Goal: Transaction & Acquisition: Purchase product/service

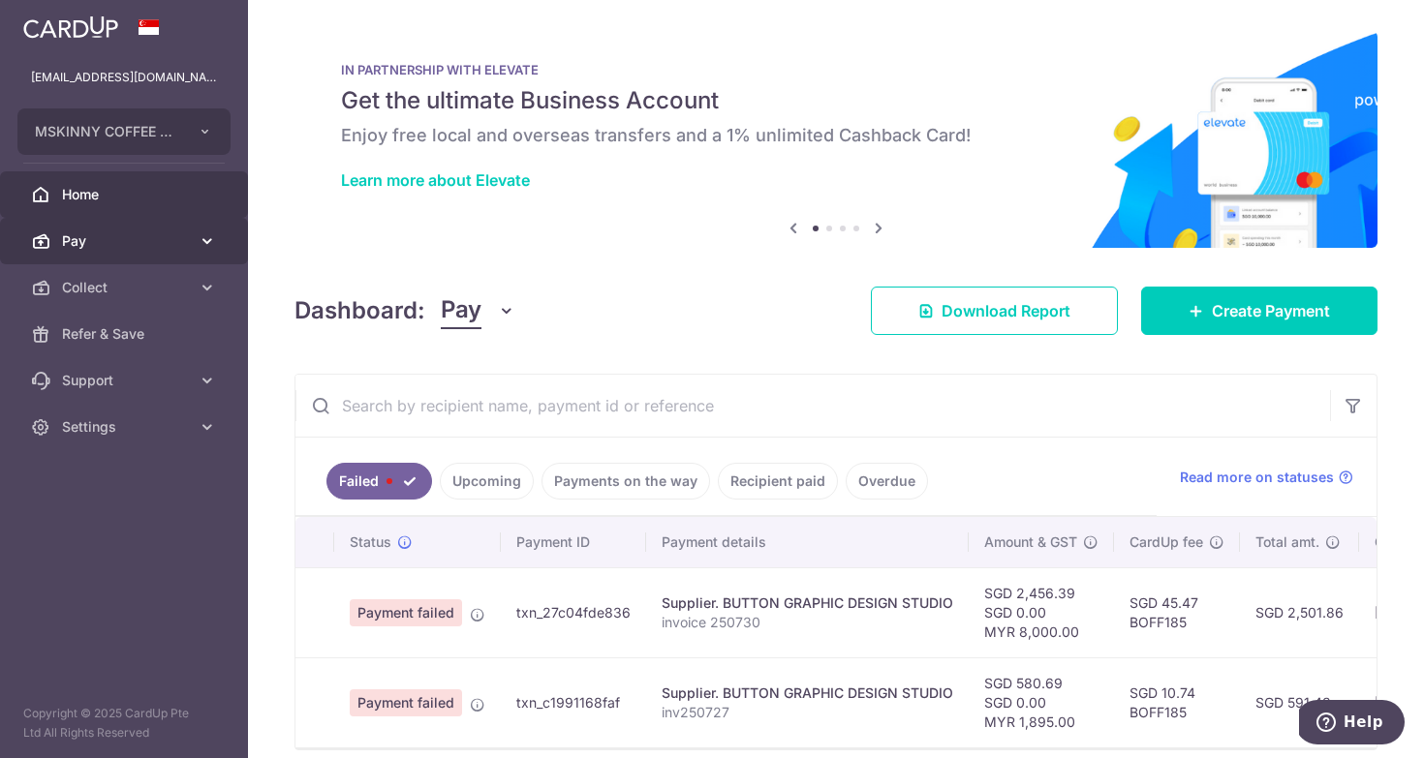
click at [152, 235] on span "Pay" at bounding box center [126, 240] width 128 height 19
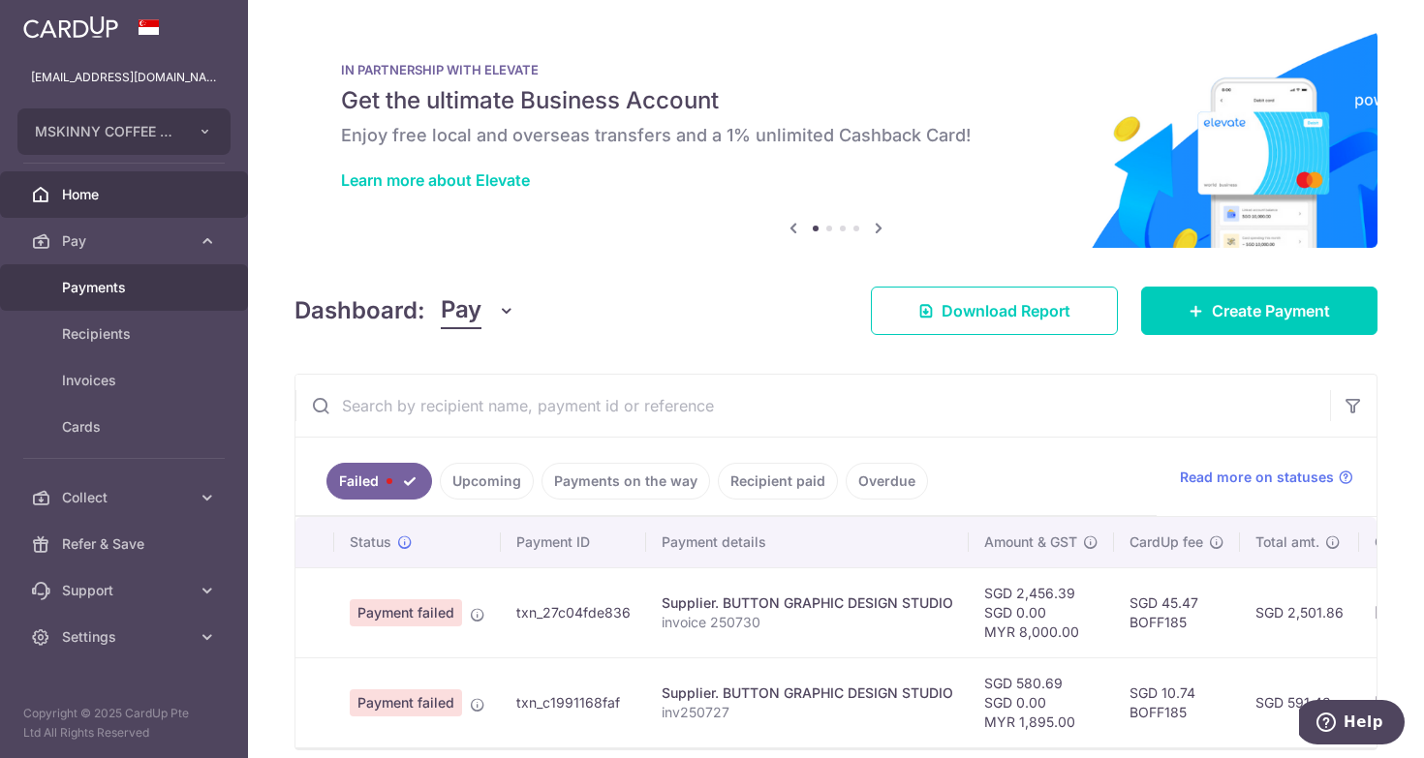
click at [155, 302] on link "Payments" at bounding box center [124, 287] width 248 height 46
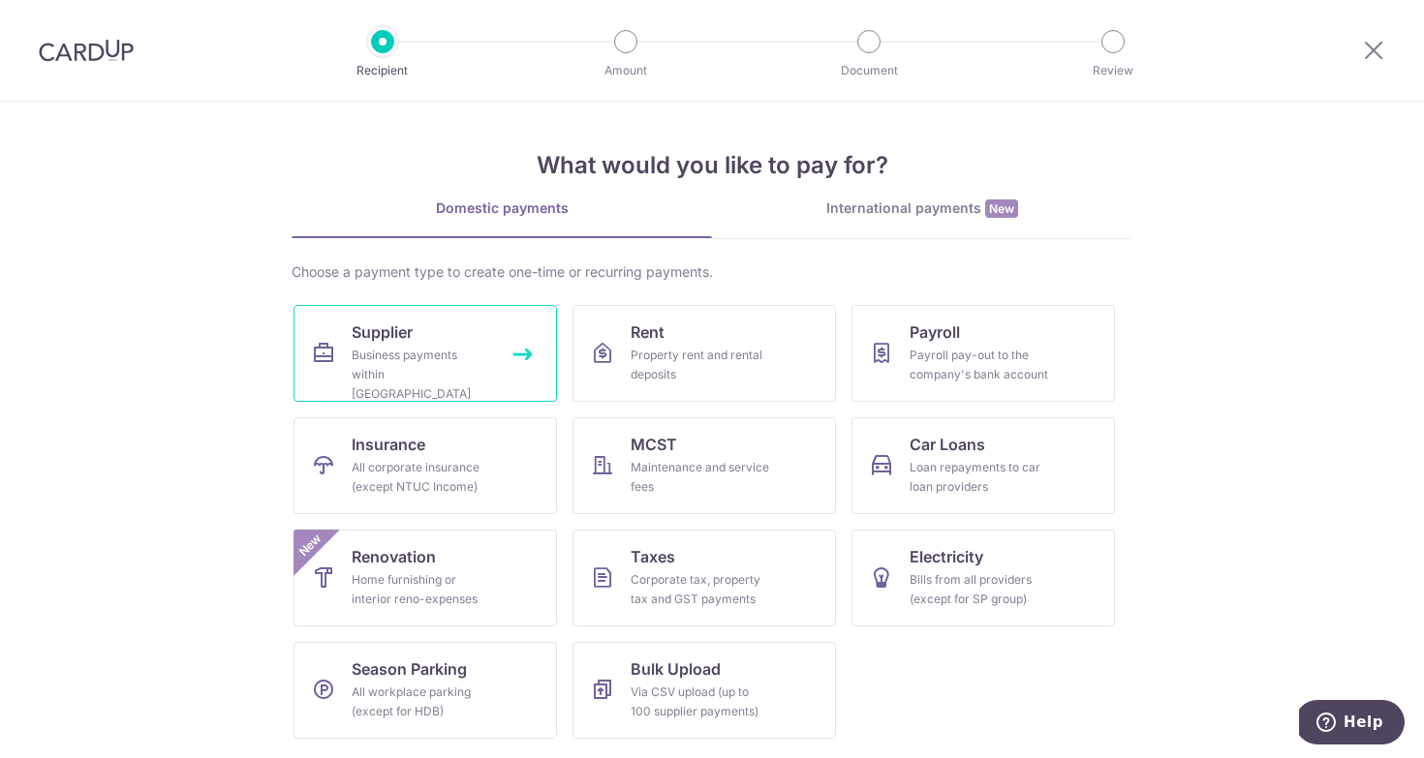
click at [465, 363] on div "Business payments within Singapore" at bounding box center [421, 375] width 139 height 58
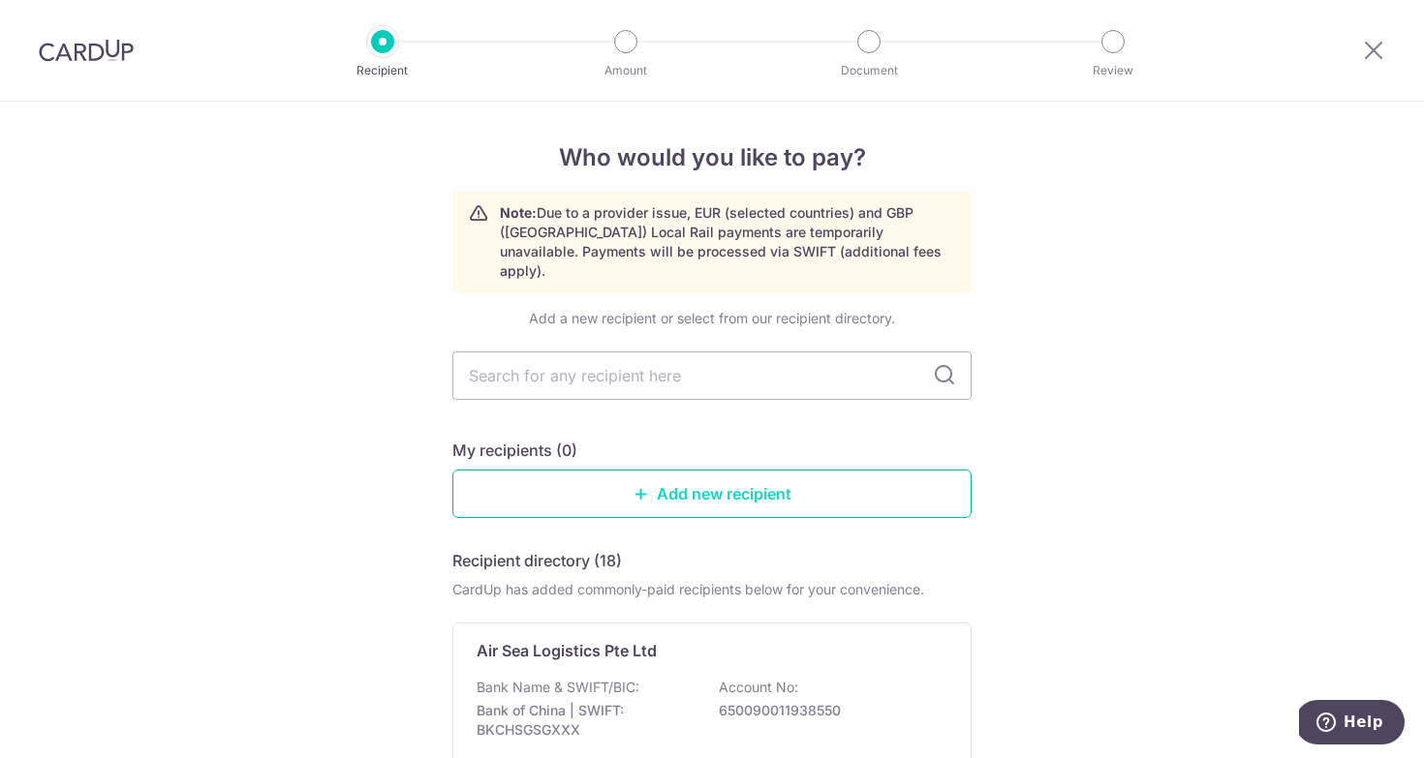
click at [728, 473] on link "Add new recipient" at bounding box center [711, 494] width 519 height 48
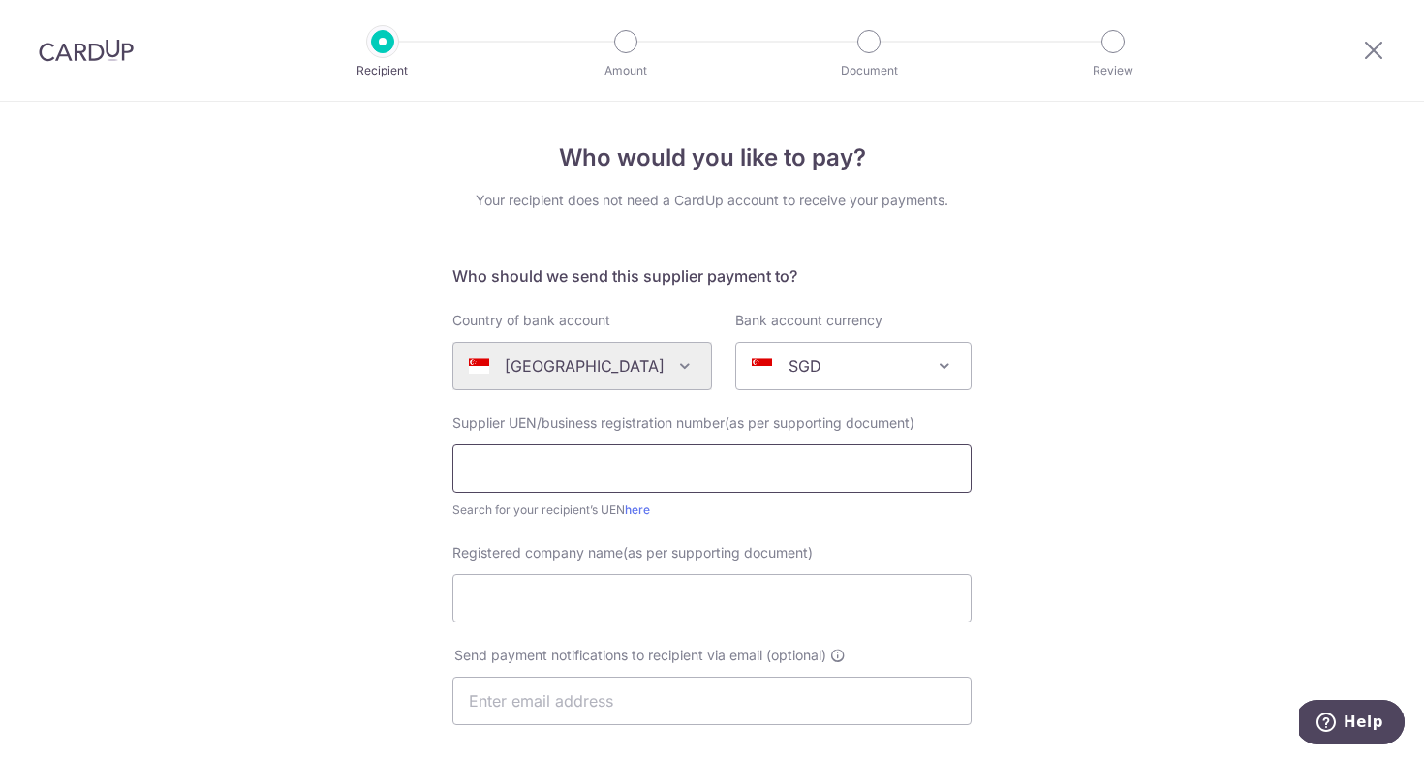
click at [601, 461] on input "text" at bounding box center [711, 469] width 519 height 48
paste input "202207513H"
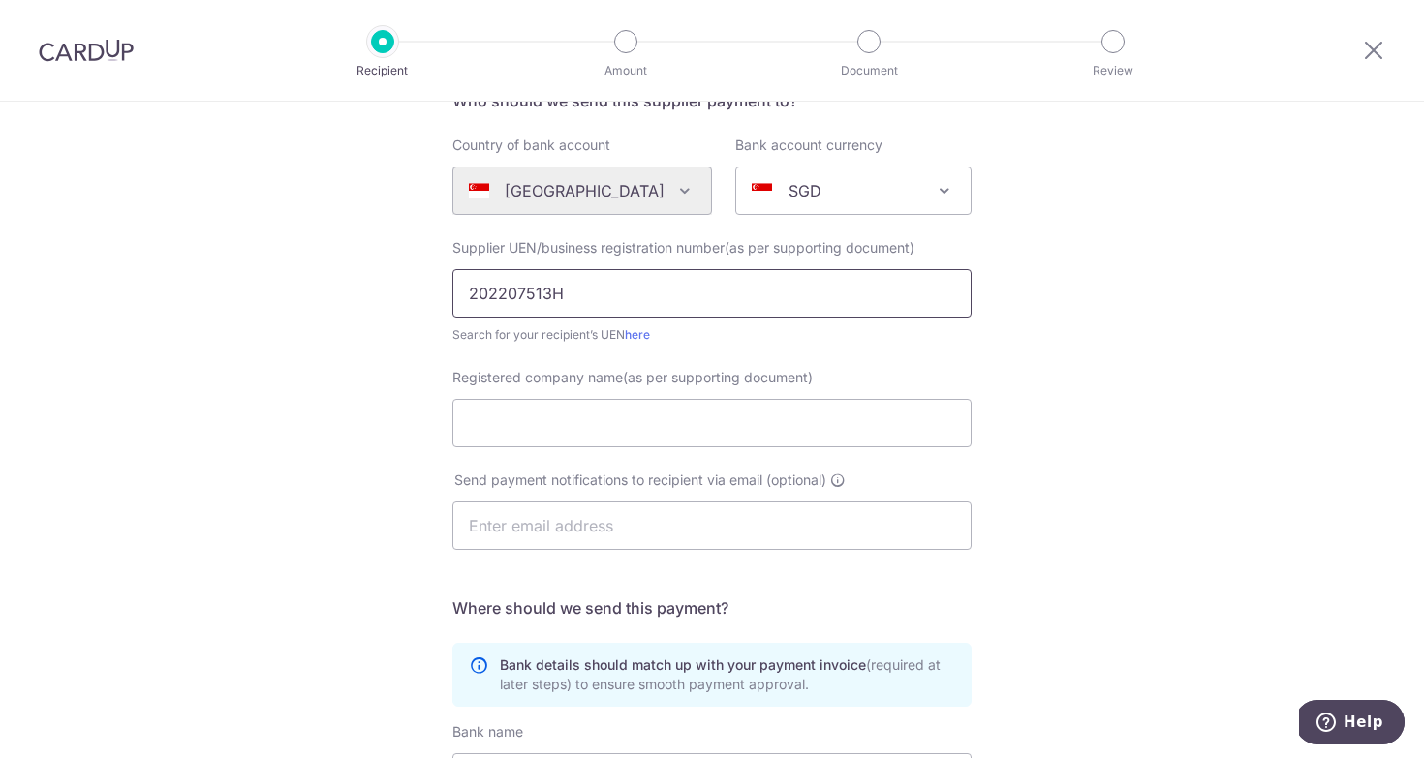
scroll to position [213, 0]
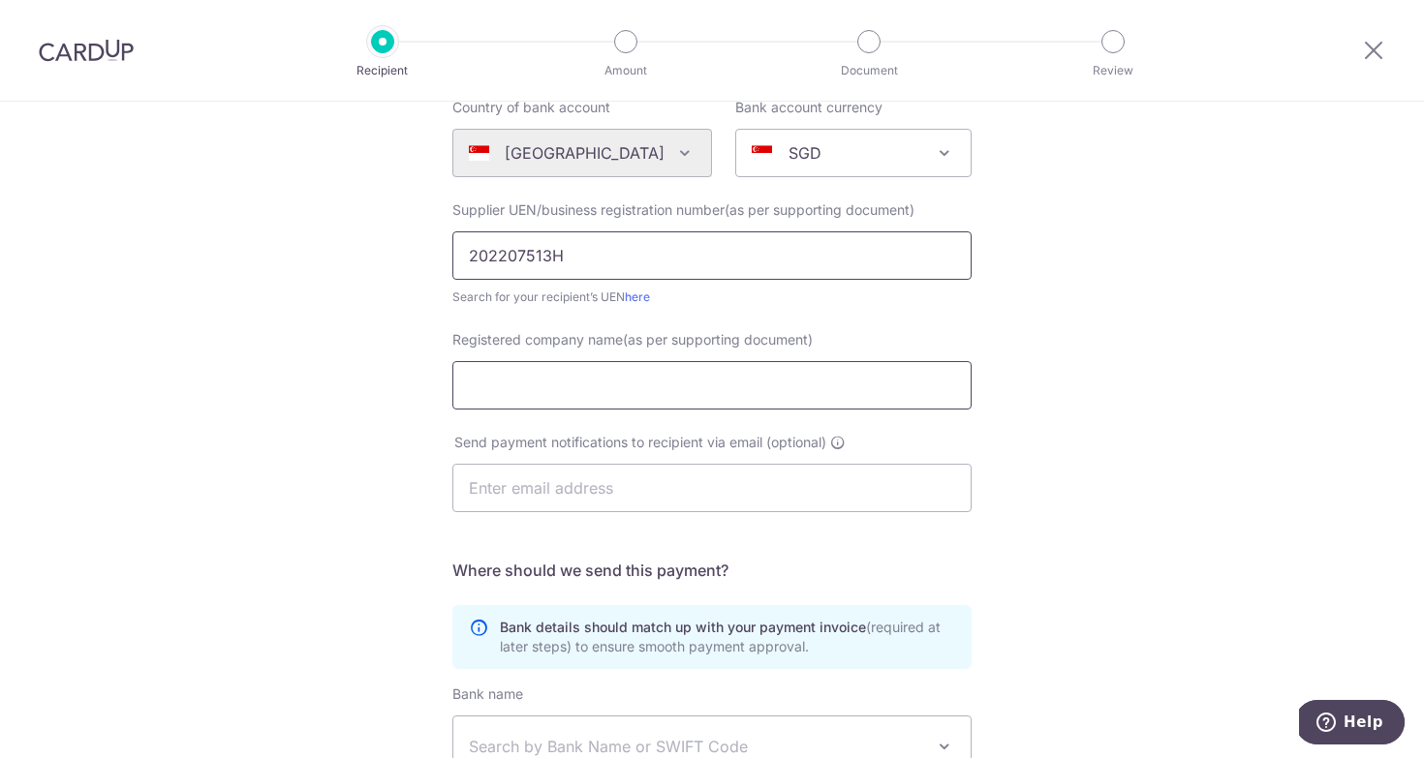
type input "202207513H"
click at [564, 379] on input "Registered company name(as per supporting document)" at bounding box center [711, 385] width 519 height 48
type input "GO-GENIE PTE LTD"
click at [618, 497] on input "text" at bounding box center [711, 488] width 519 height 48
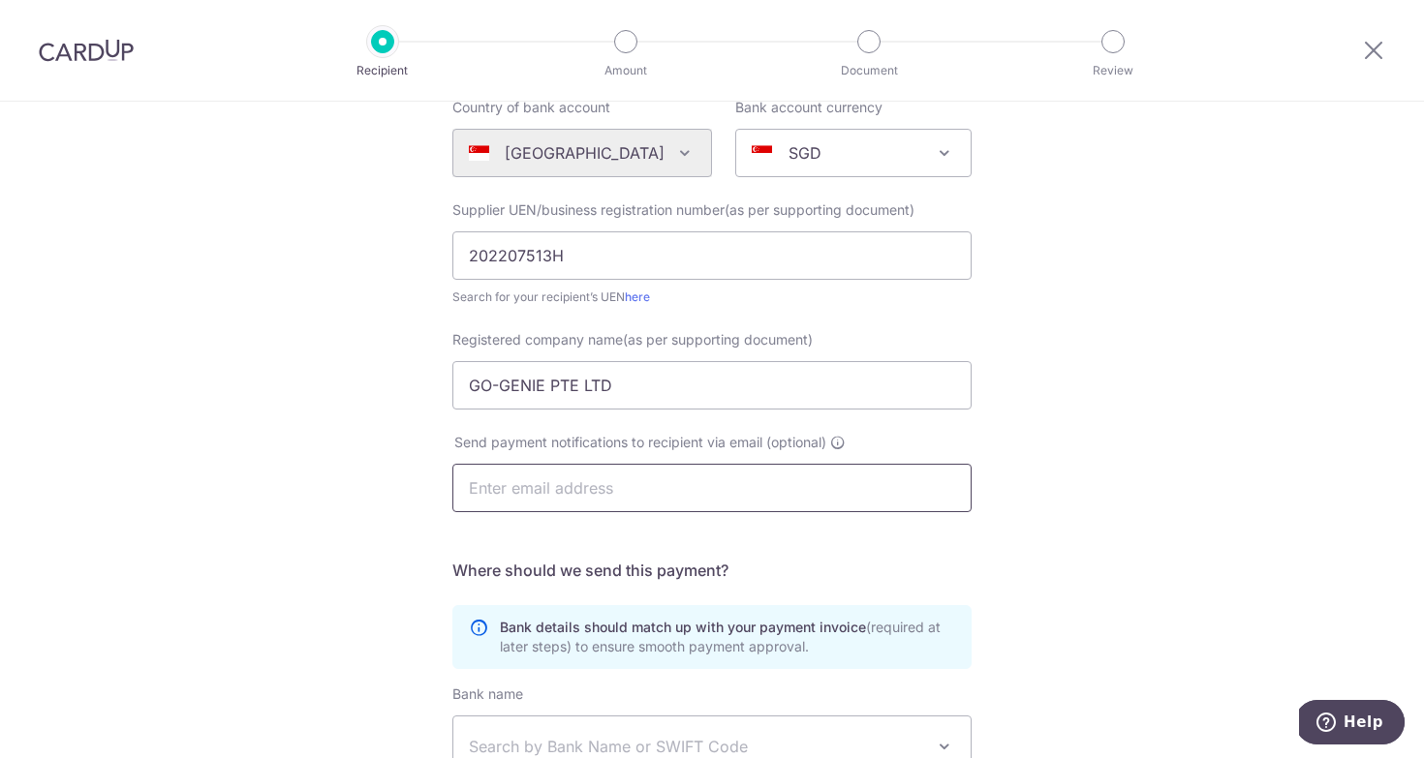
click at [643, 499] on input "text" at bounding box center [711, 488] width 519 height 48
click at [650, 499] on input "text" at bounding box center [711, 488] width 519 height 48
click at [1179, 560] on div "Who would you like to pay? Your recipient does not need a CardUp account to rec…" at bounding box center [712, 476] width 1424 height 1174
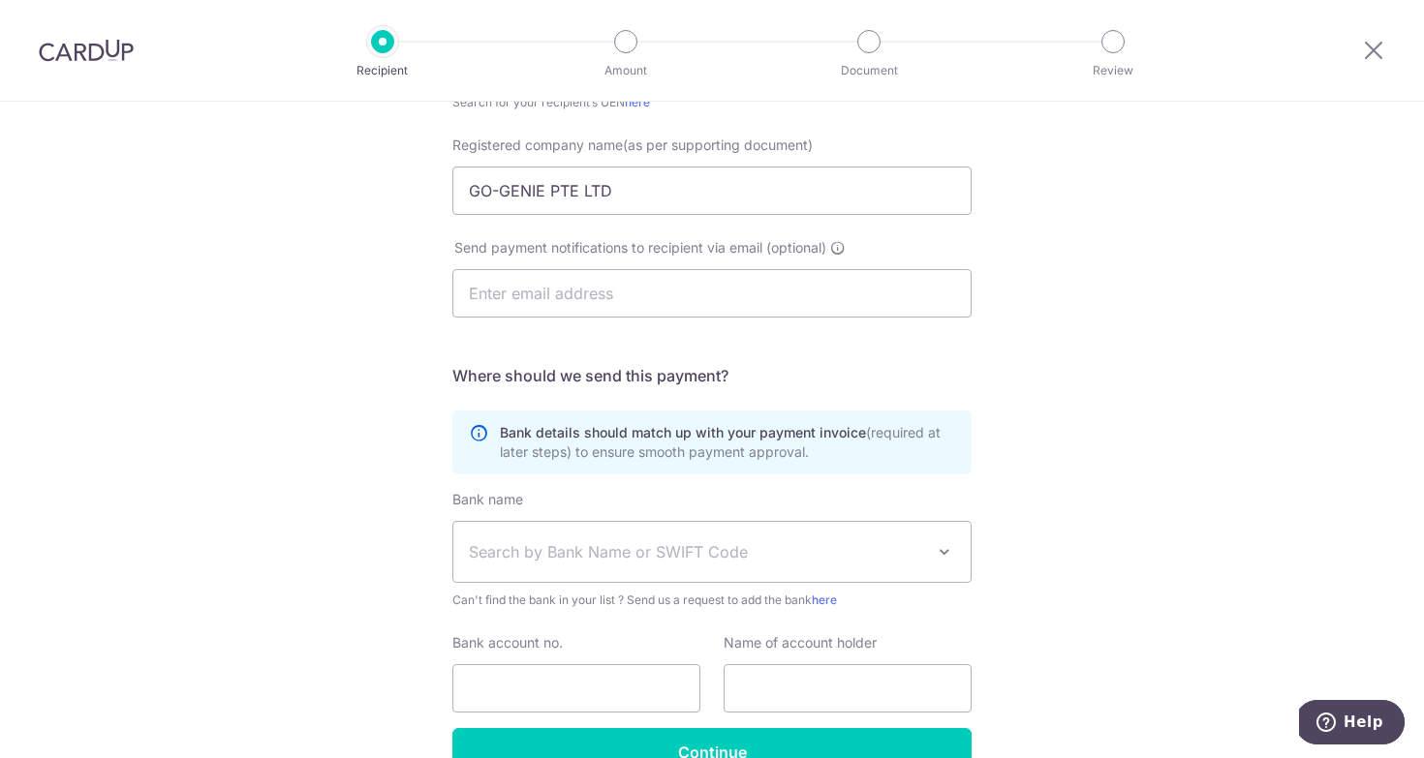
scroll to position [450, 0]
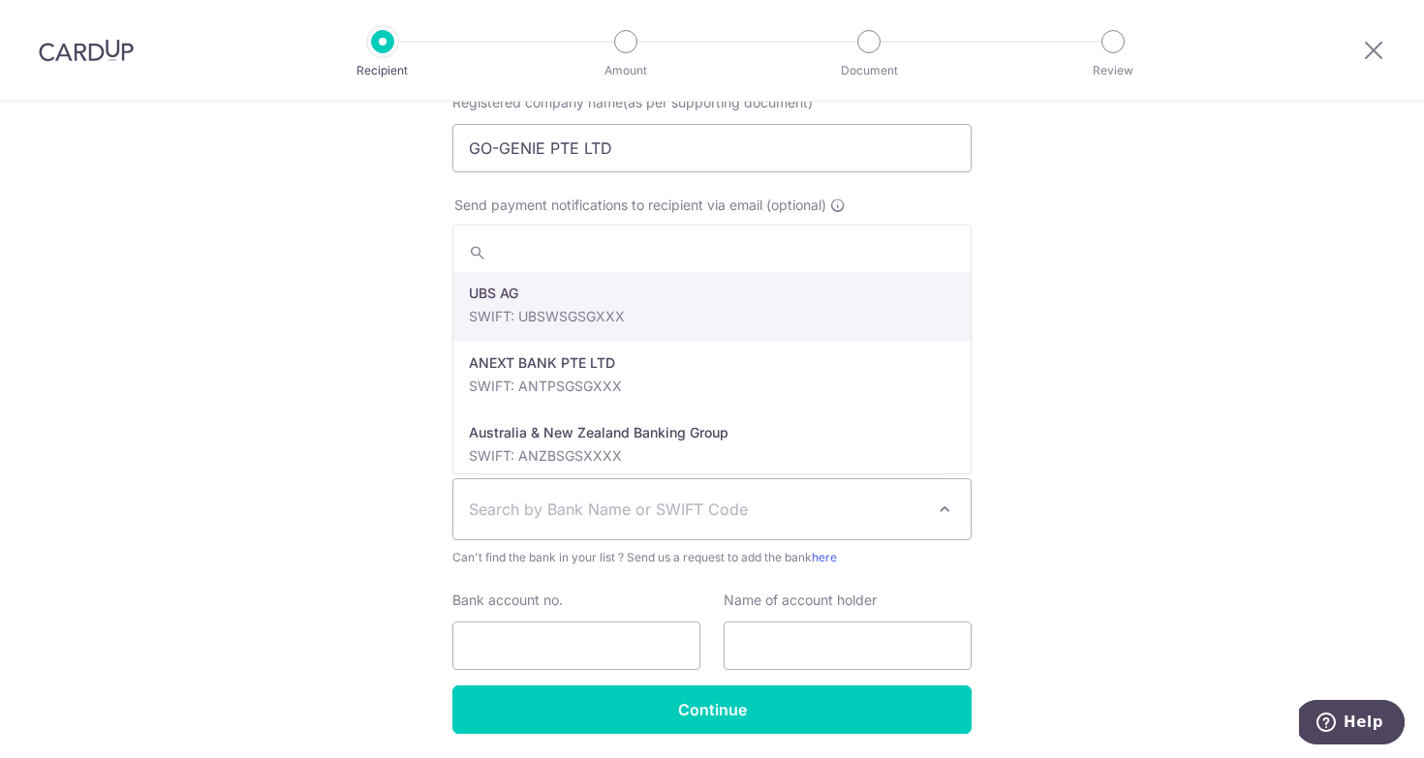
click at [720, 513] on span "Search by Bank Name or SWIFT Code" at bounding box center [696, 509] width 455 height 23
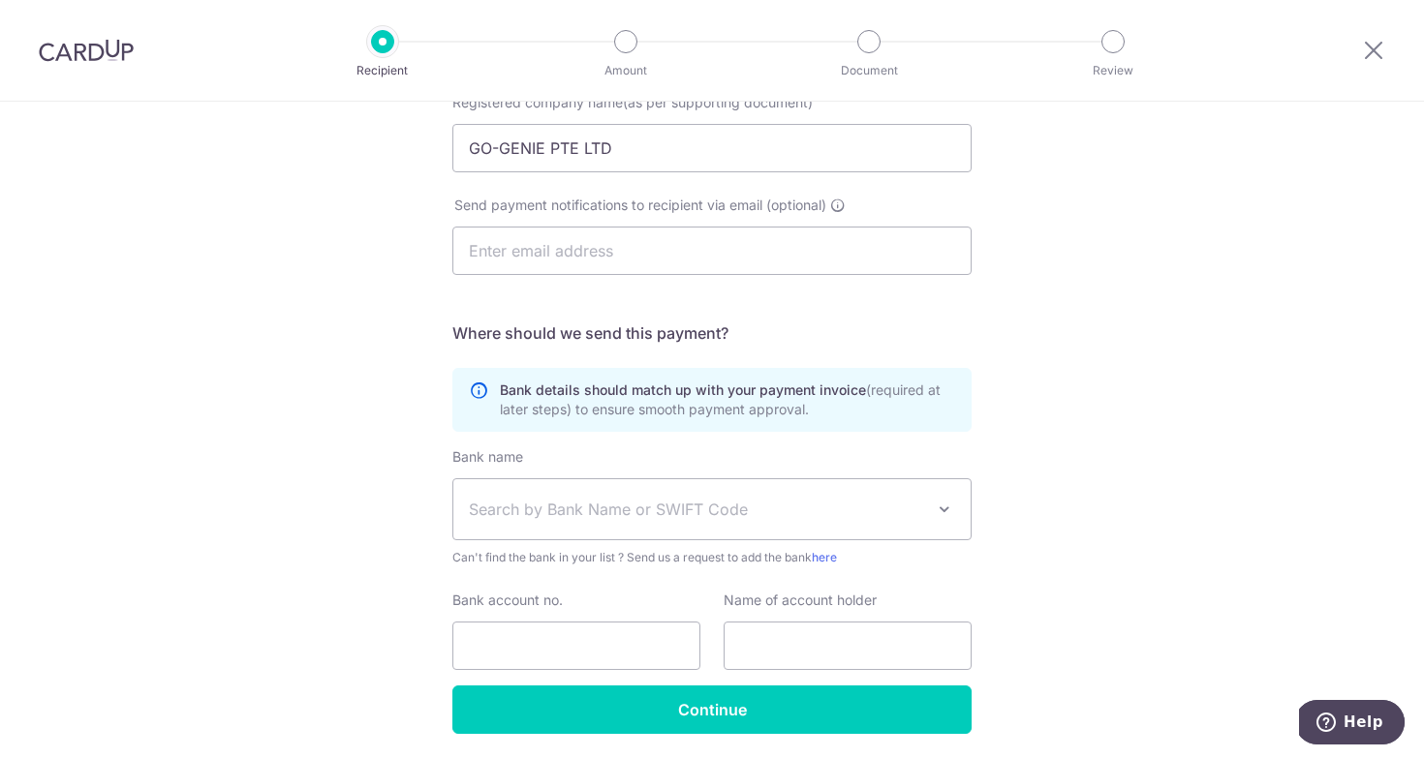
click at [1156, 555] on div "Who would you like to pay? Your recipient does not need a CardUp account to rec…" at bounding box center [712, 238] width 1424 height 1174
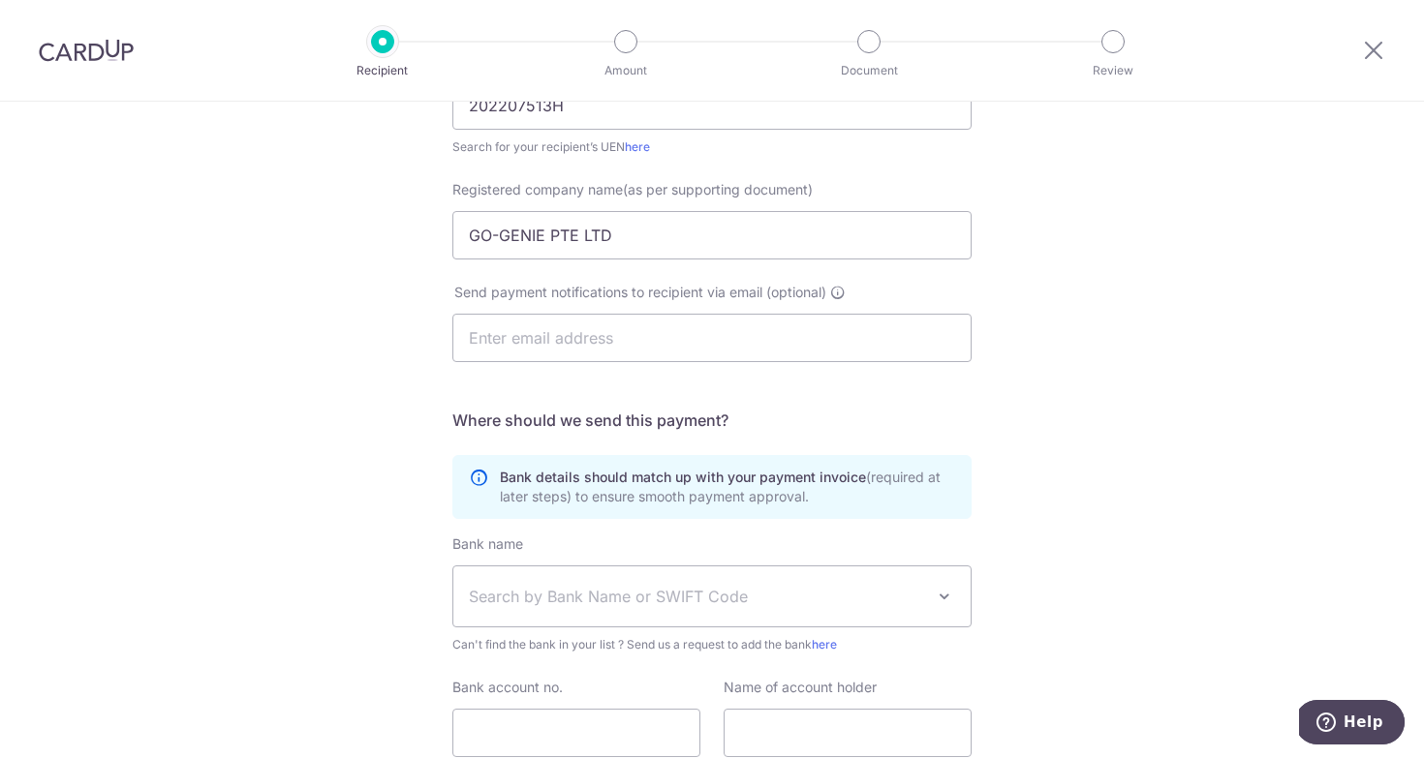
scroll to position [360, 0]
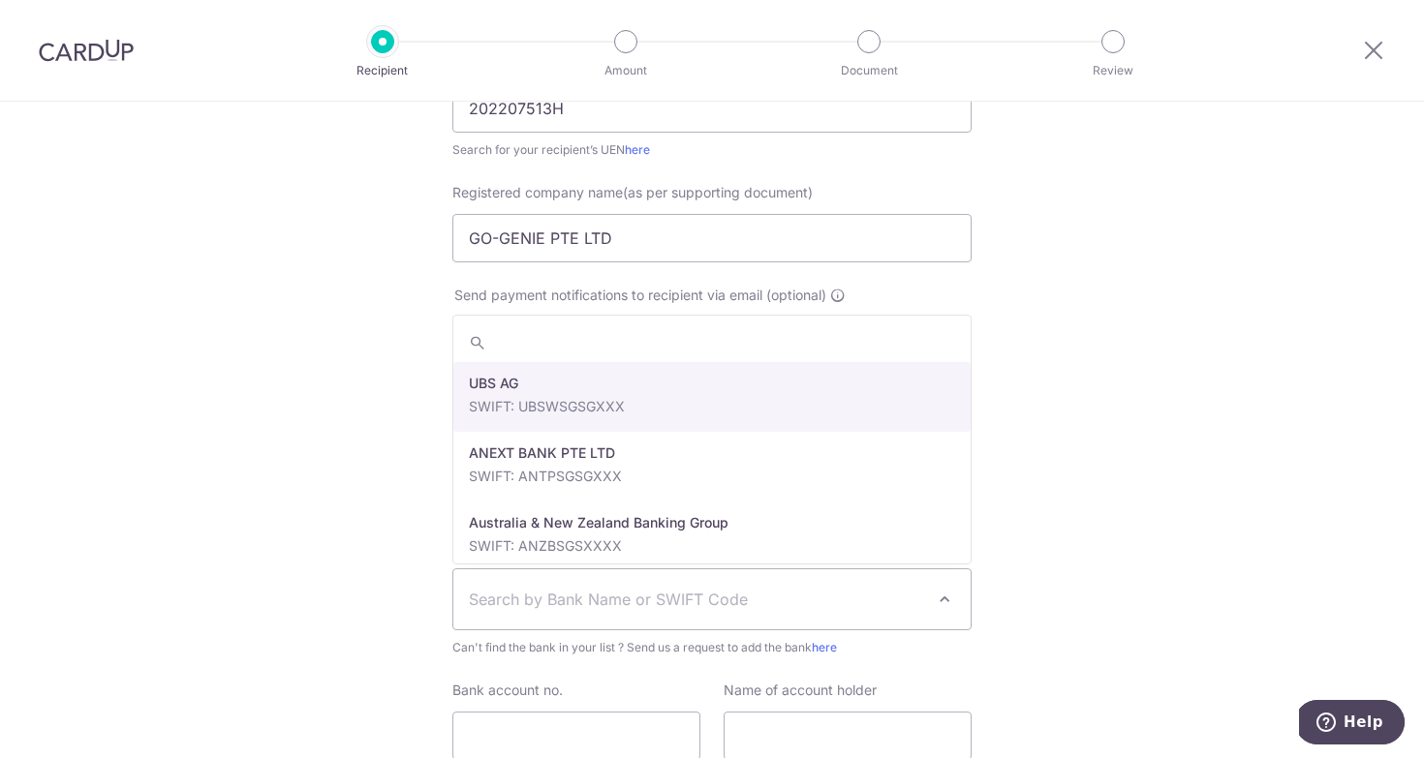
click at [652, 598] on span "Search by Bank Name or SWIFT Code" at bounding box center [696, 599] width 455 height 23
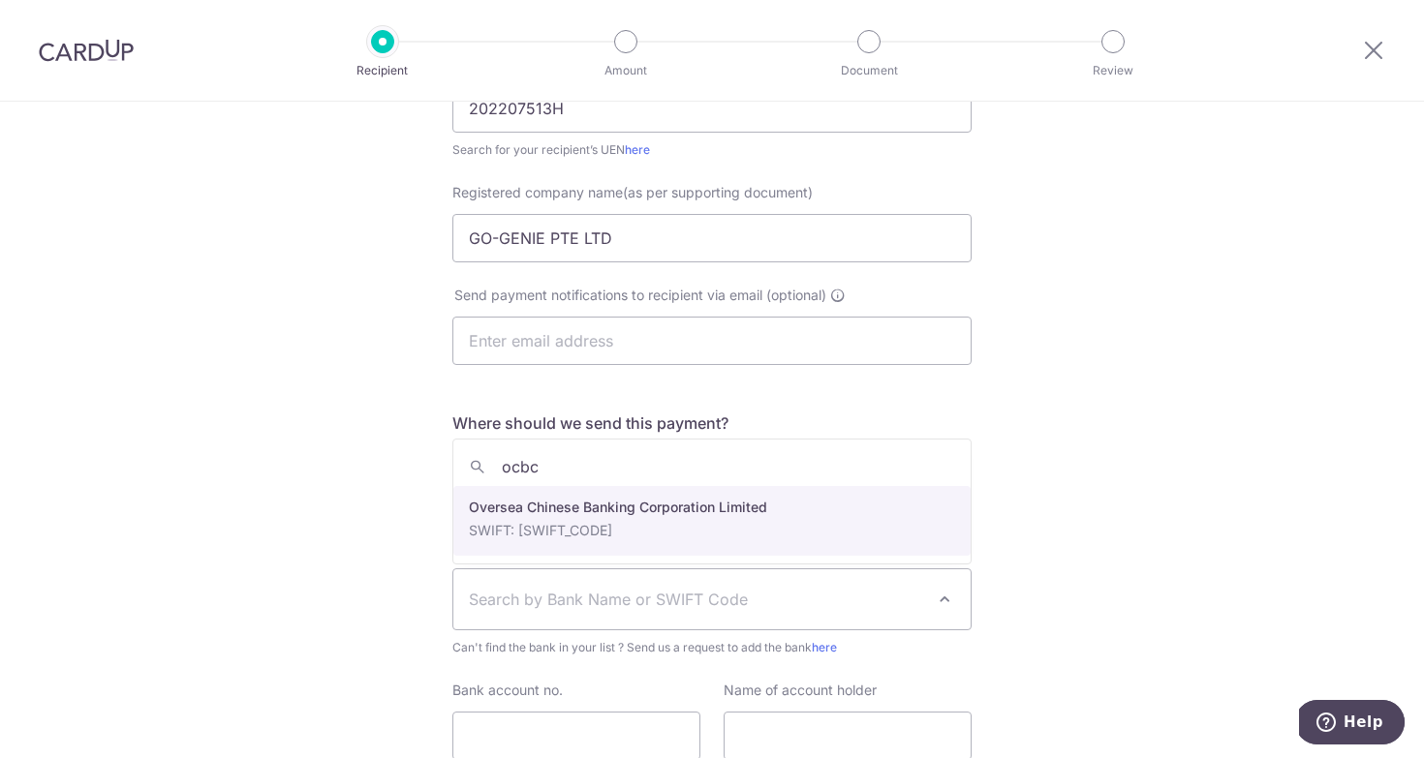
type input "ocbc"
select select "12"
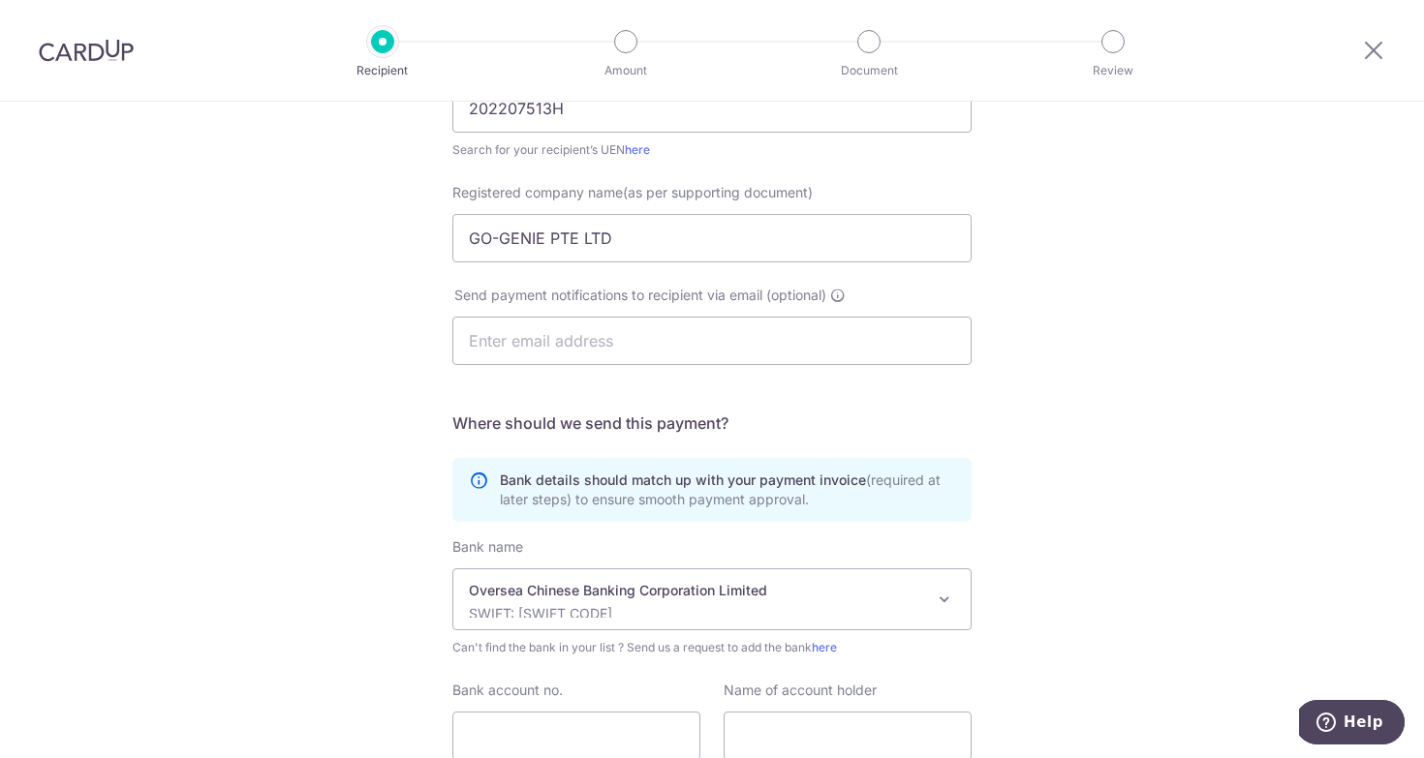
scroll to position [517, 0]
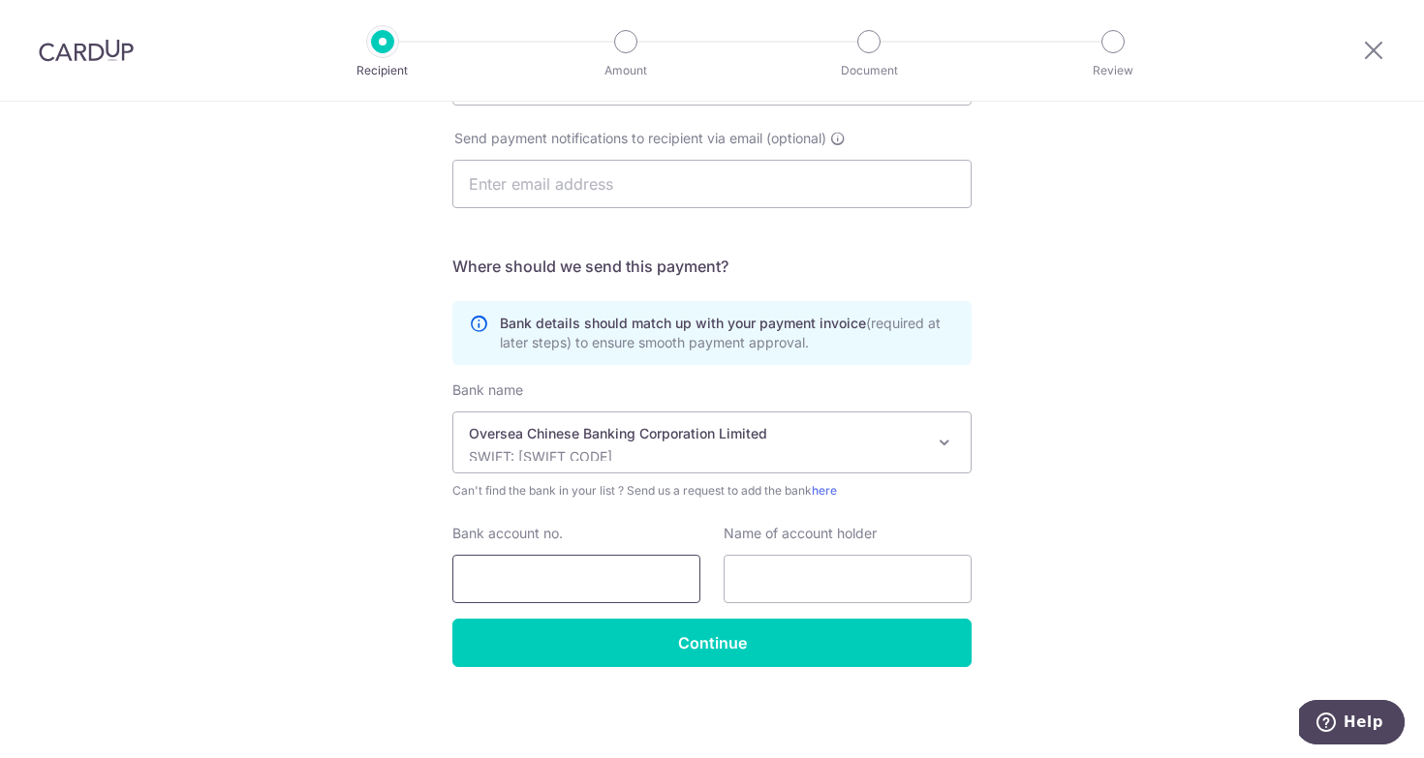
click at [471, 558] on input "Bank account no." at bounding box center [576, 579] width 248 height 48
paste input "601-764160-001"
type input "601764160001"
click at [915, 582] on input "text" at bounding box center [847, 579] width 248 height 48
click at [856, 590] on input "text" at bounding box center [847, 579] width 248 height 48
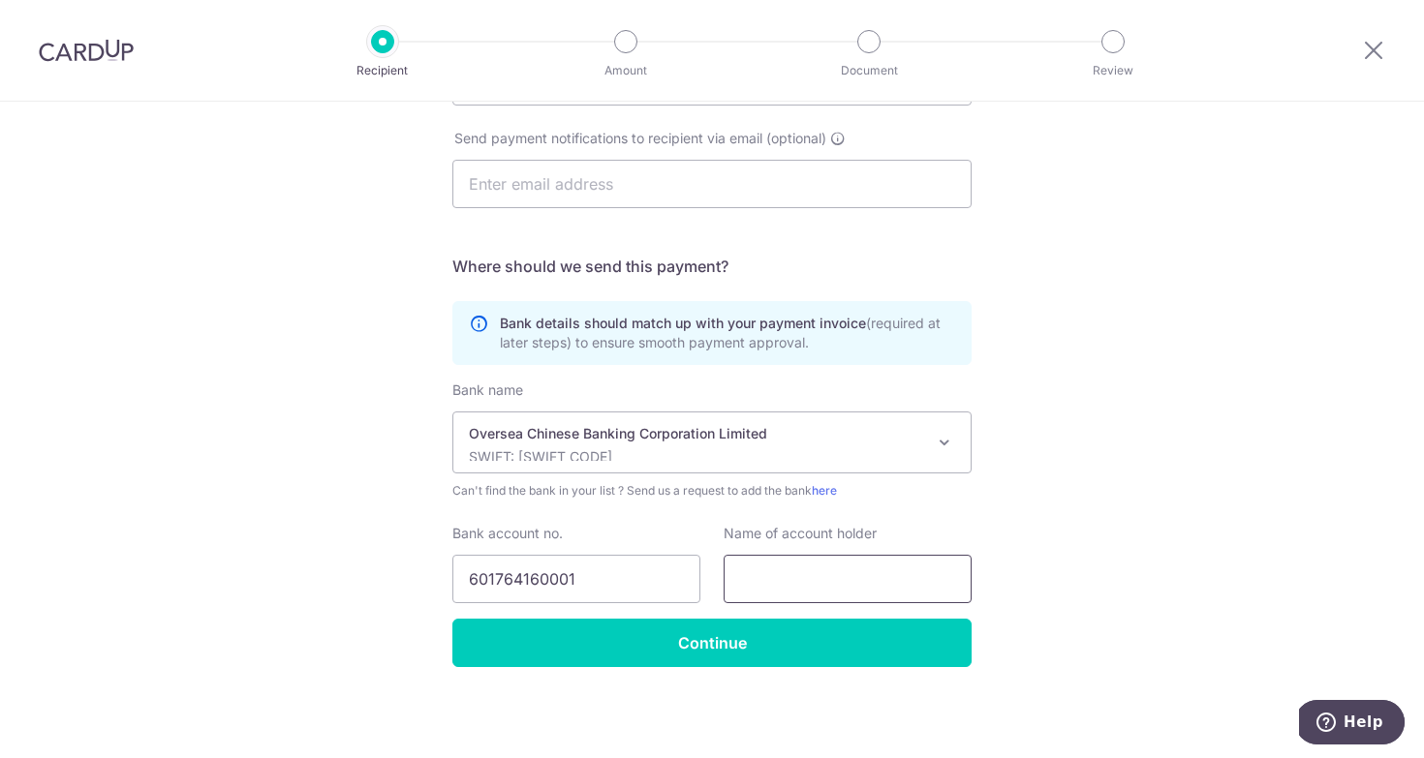
paste input "GO-GENIE PTE LTD"
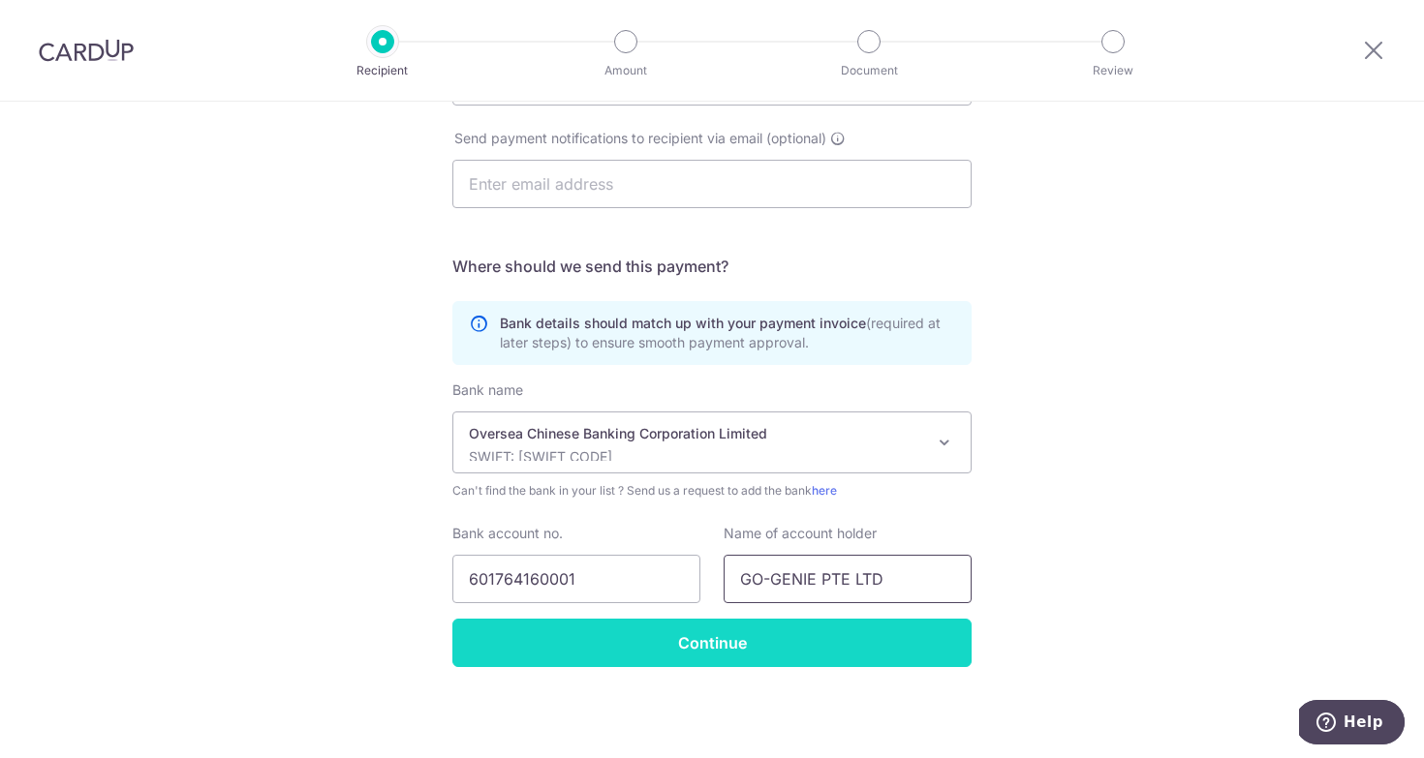
type input "GO-GENIE PTE LTD"
click at [755, 643] on input "Continue" at bounding box center [711, 643] width 519 height 48
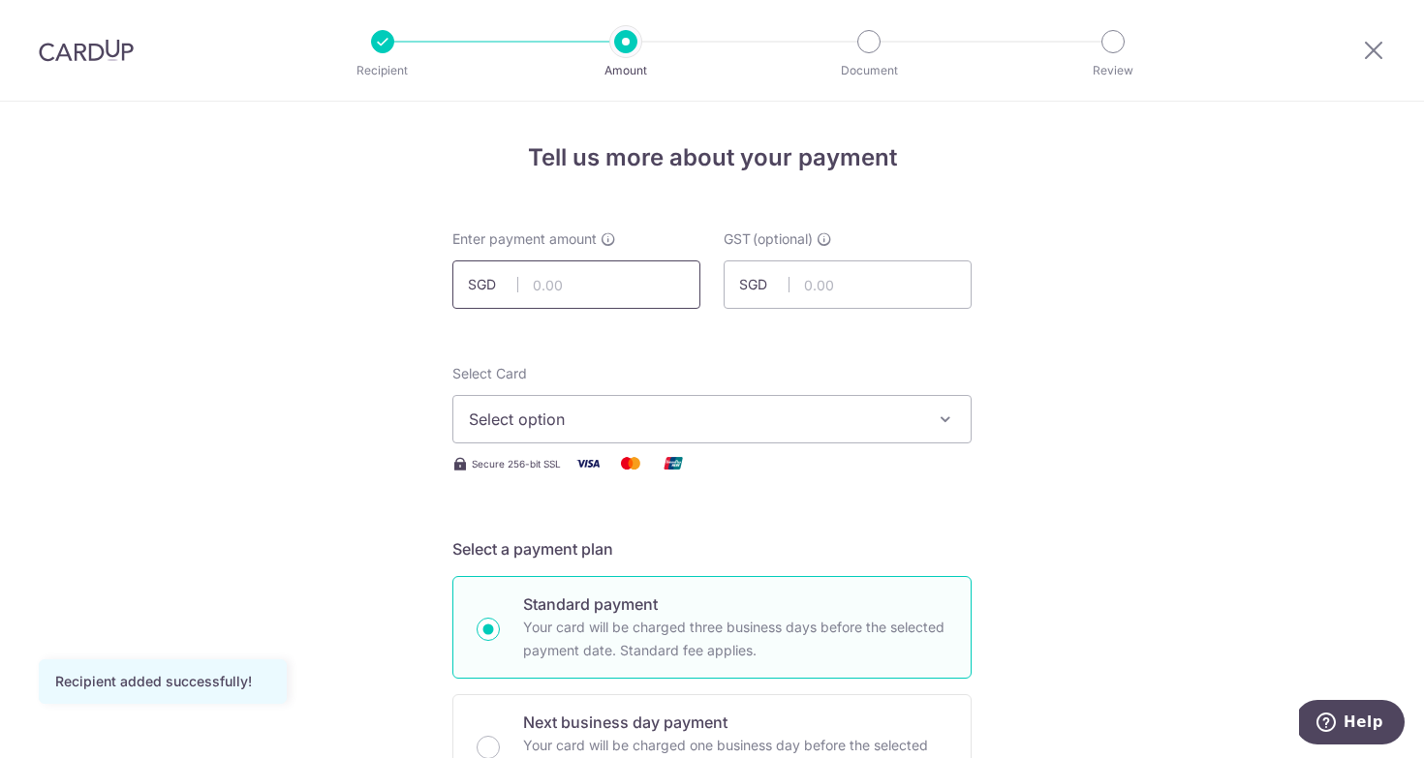
click at [625, 289] on input "text" at bounding box center [576, 285] width 248 height 48
type input "2,203.00"
click at [577, 420] on span "Select option" at bounding box center [694, 419] width 451 height 23
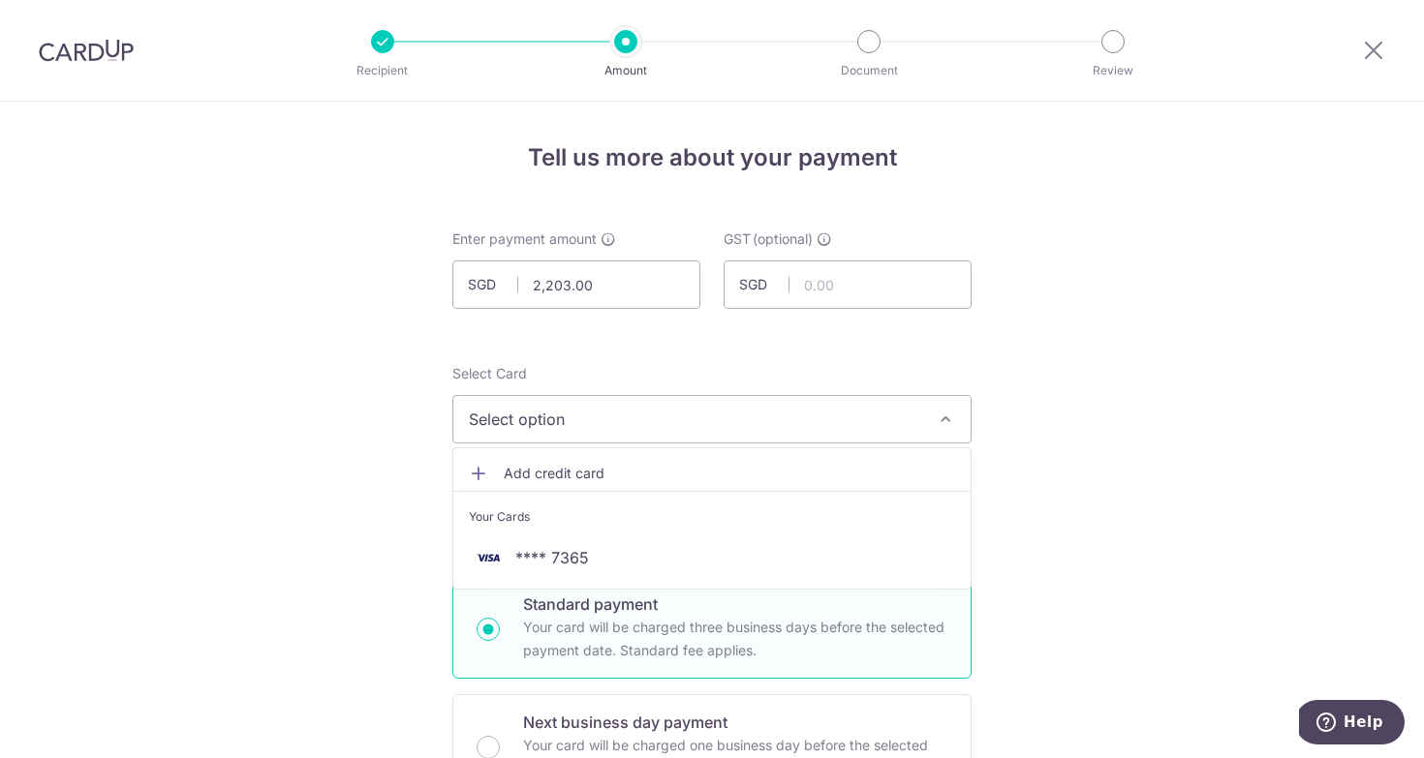
click at [583, 471] on span "Add credit card" at bounding box center [729, 473] width 451 height 19
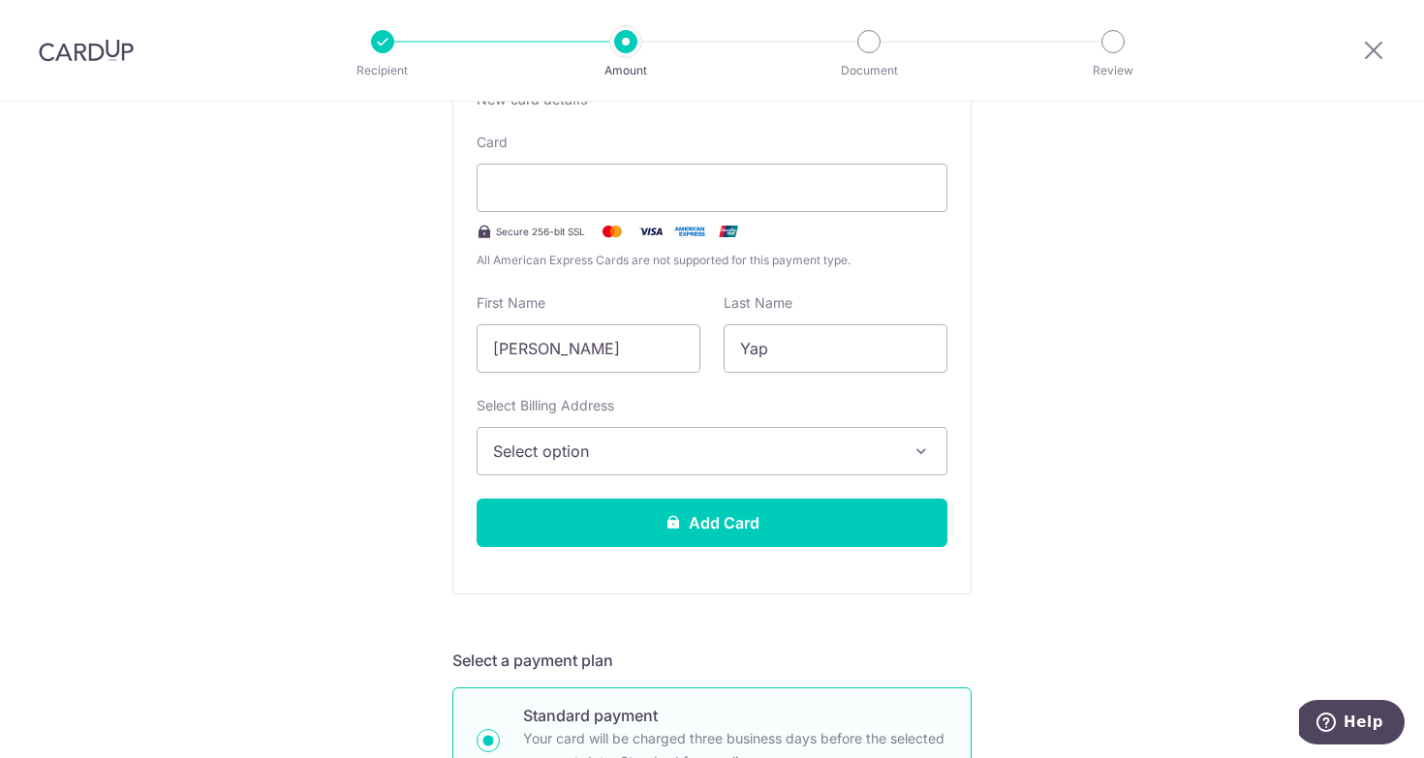
scroll to position [402, 0]
click at [606, 453] on span "Select option" at bounding box center [694, 450] width 403 height 23
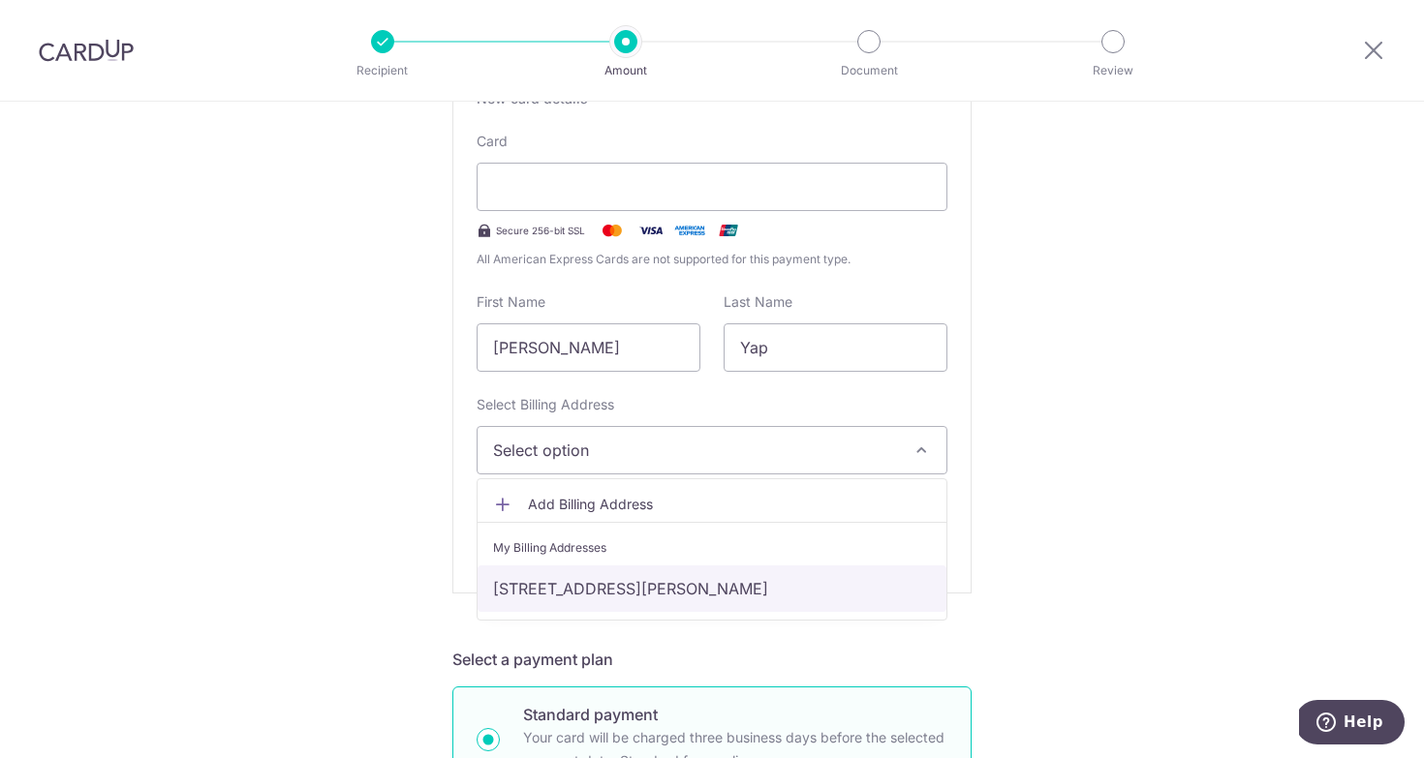
click at [645, 591] on link "97 Victoria Park Grove 266180, Singapore, Singapore, Singapore-266180" at bounding box center [711, 589] width 469 height 46
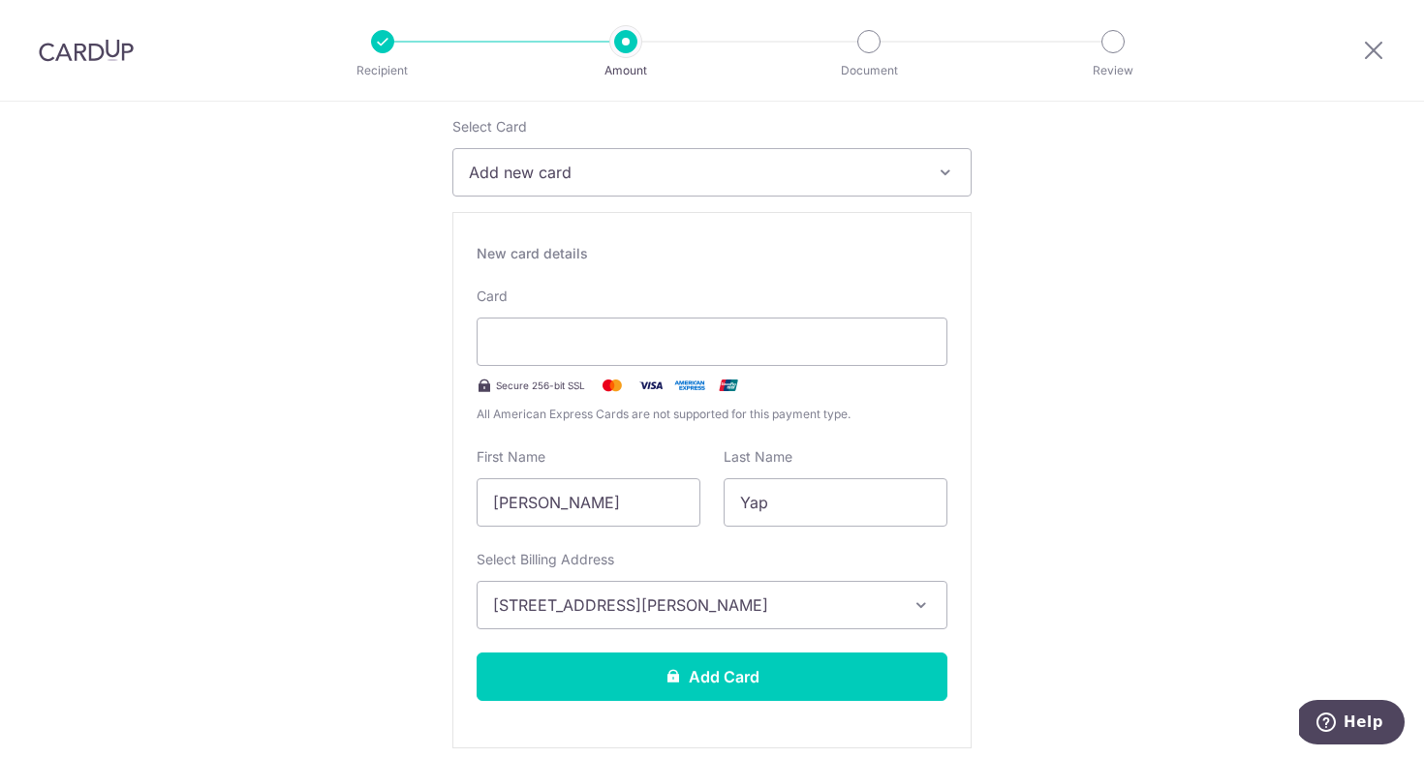
scroll to position [268, 0]
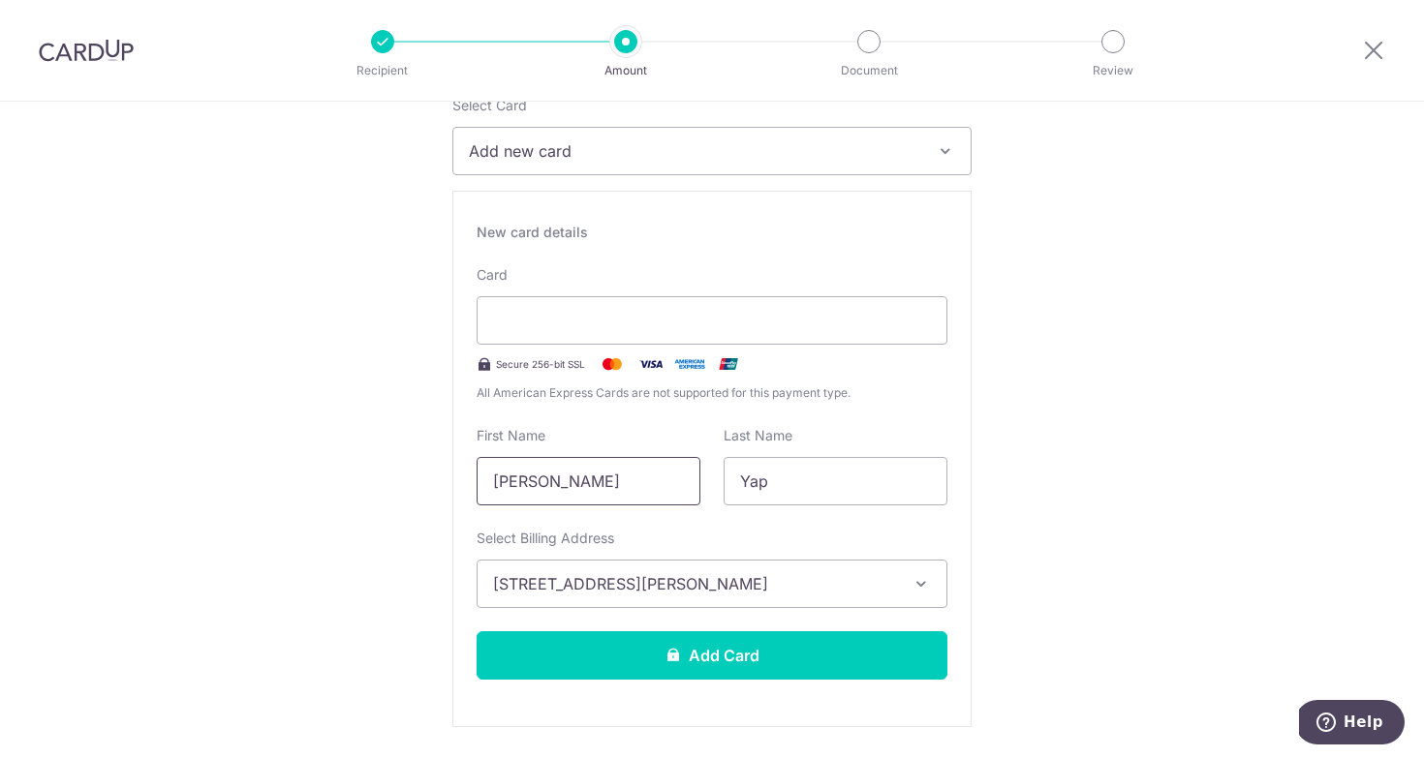
drag, startPoint x: 616, startPoint y: 473, endPoint x: 593, endPoint y: 363, distance: 111.9
click at [593, 457] on input "Tze Lee" at bounding box center [588, 481] width 224 height 48
type input "Melody"
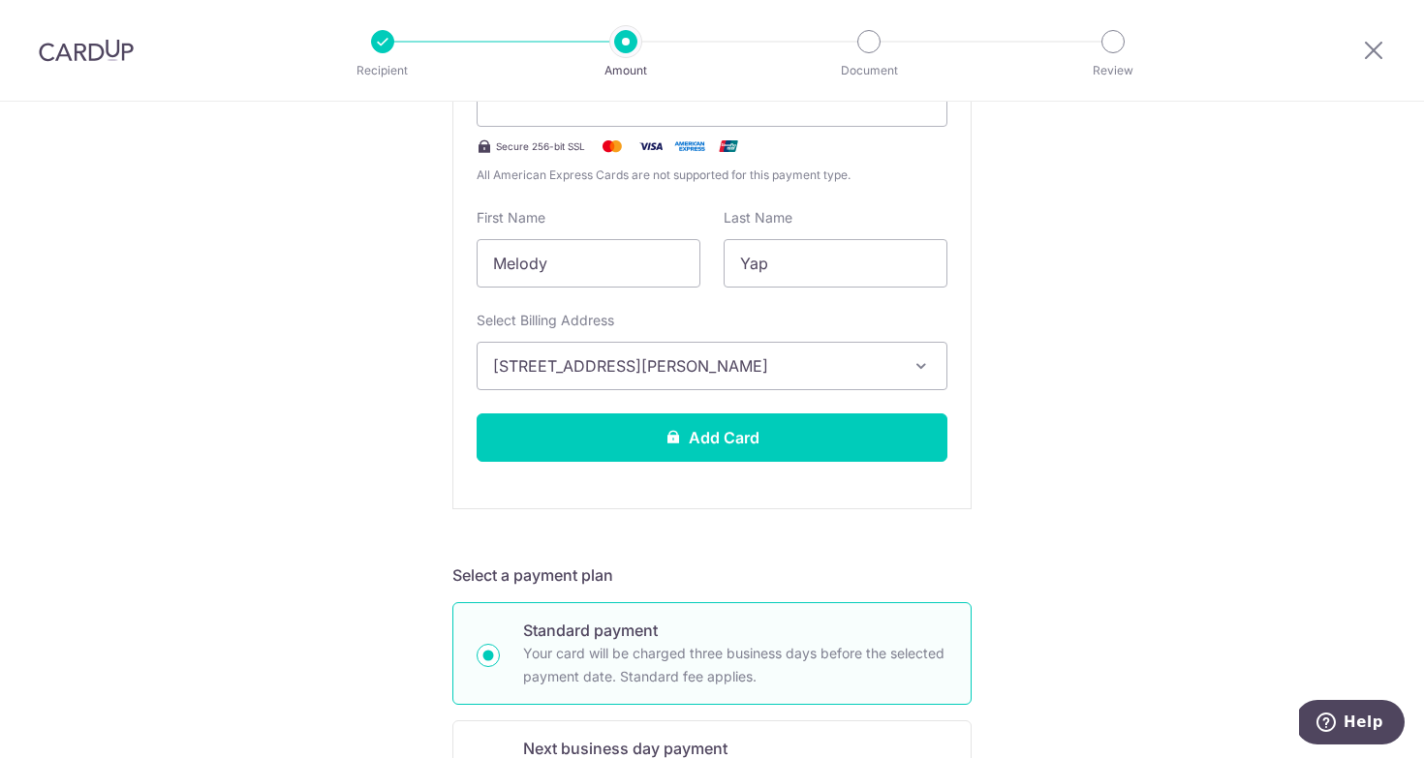
scroll to position [521, 0]
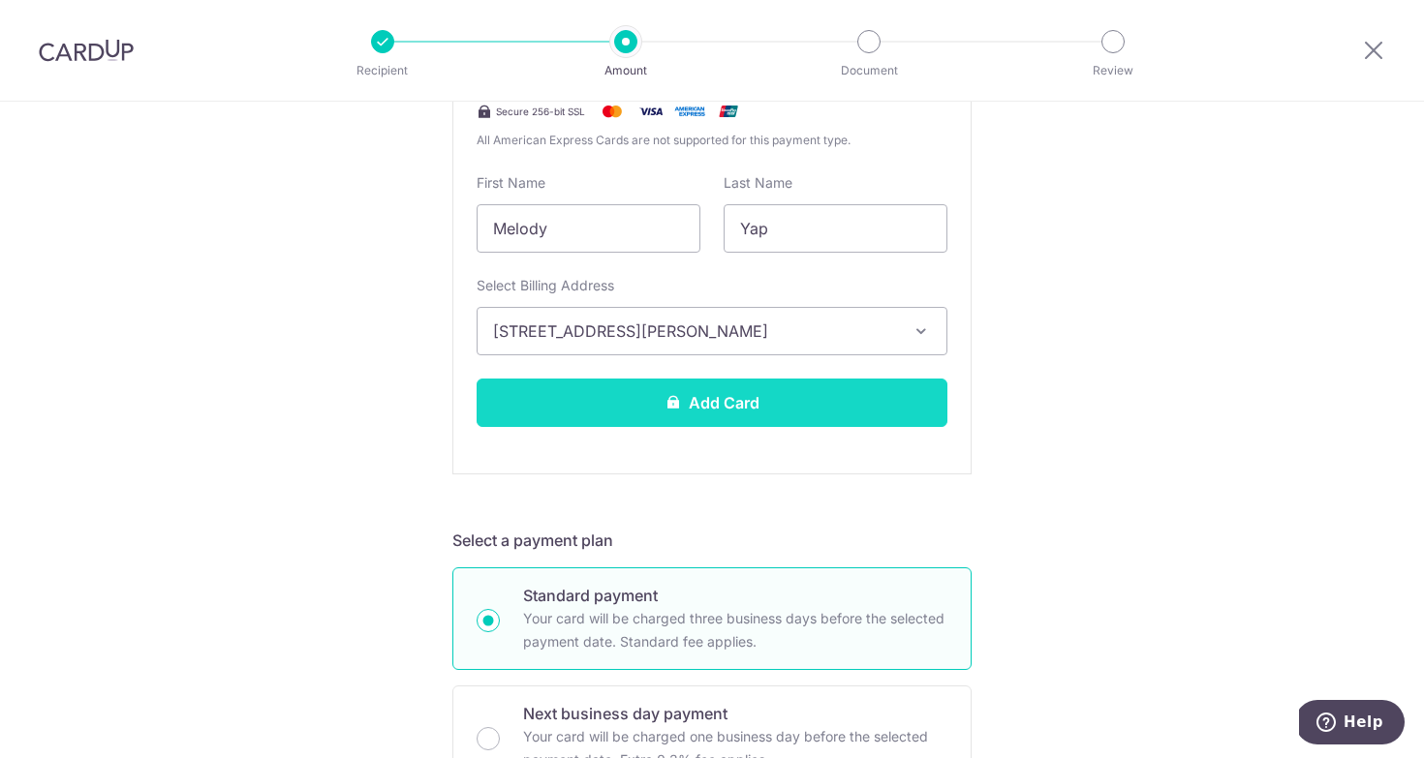
click at [762, 402] on button "Add Card" at bounding box center [711, 403] width 471 height 48
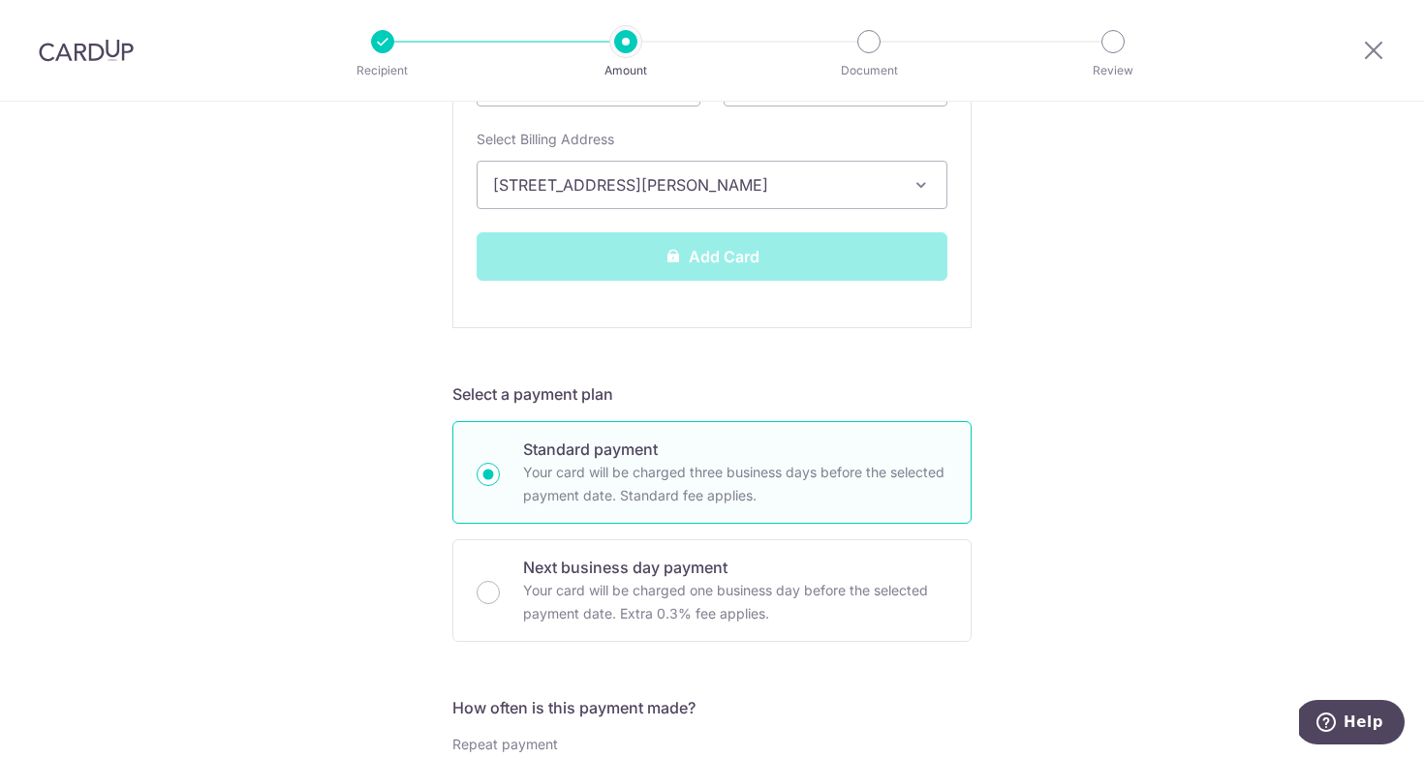
scroll to position [668, 0]
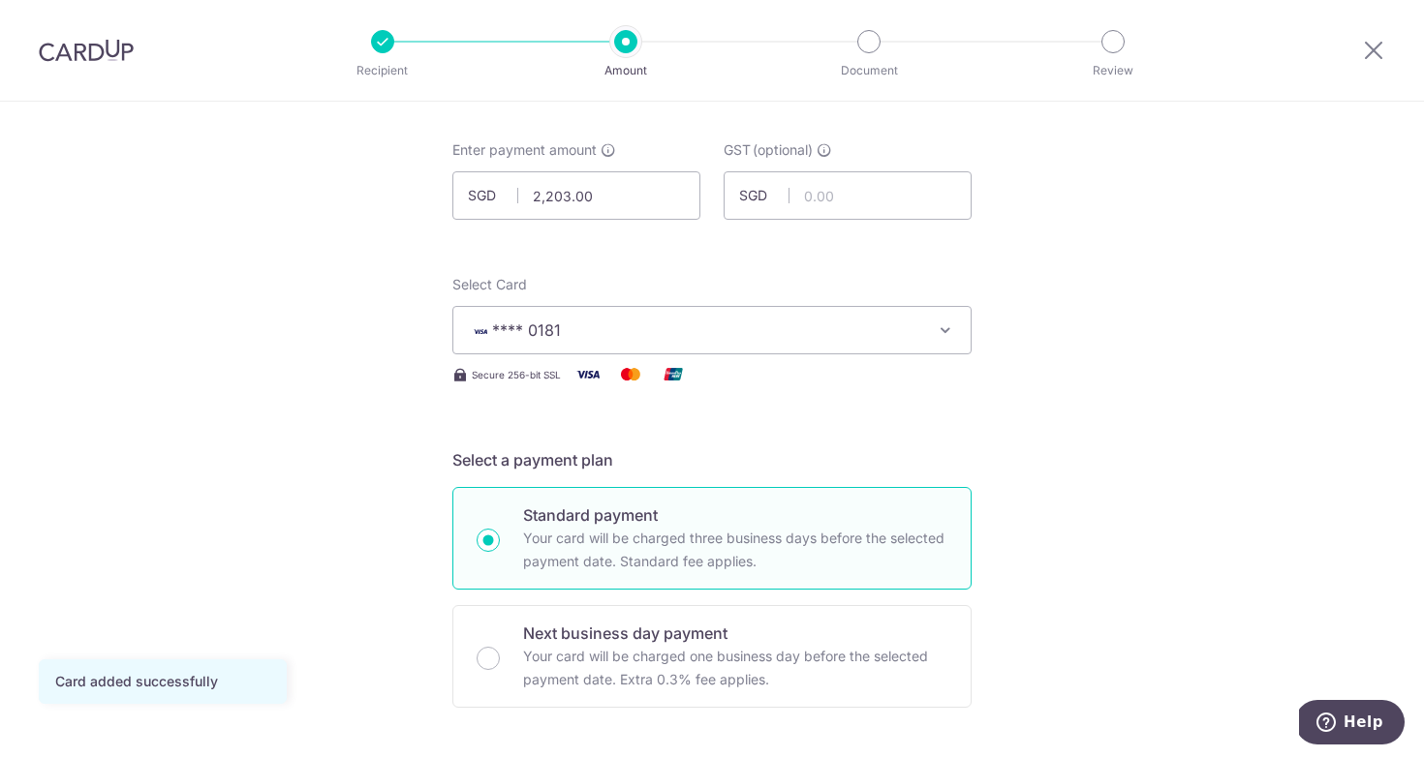
scroll to position [88, 0]
click at [644, 204] on input "2,203.00" at bounding box center [576, 196] width 248 height 48
type input "2,203.83"
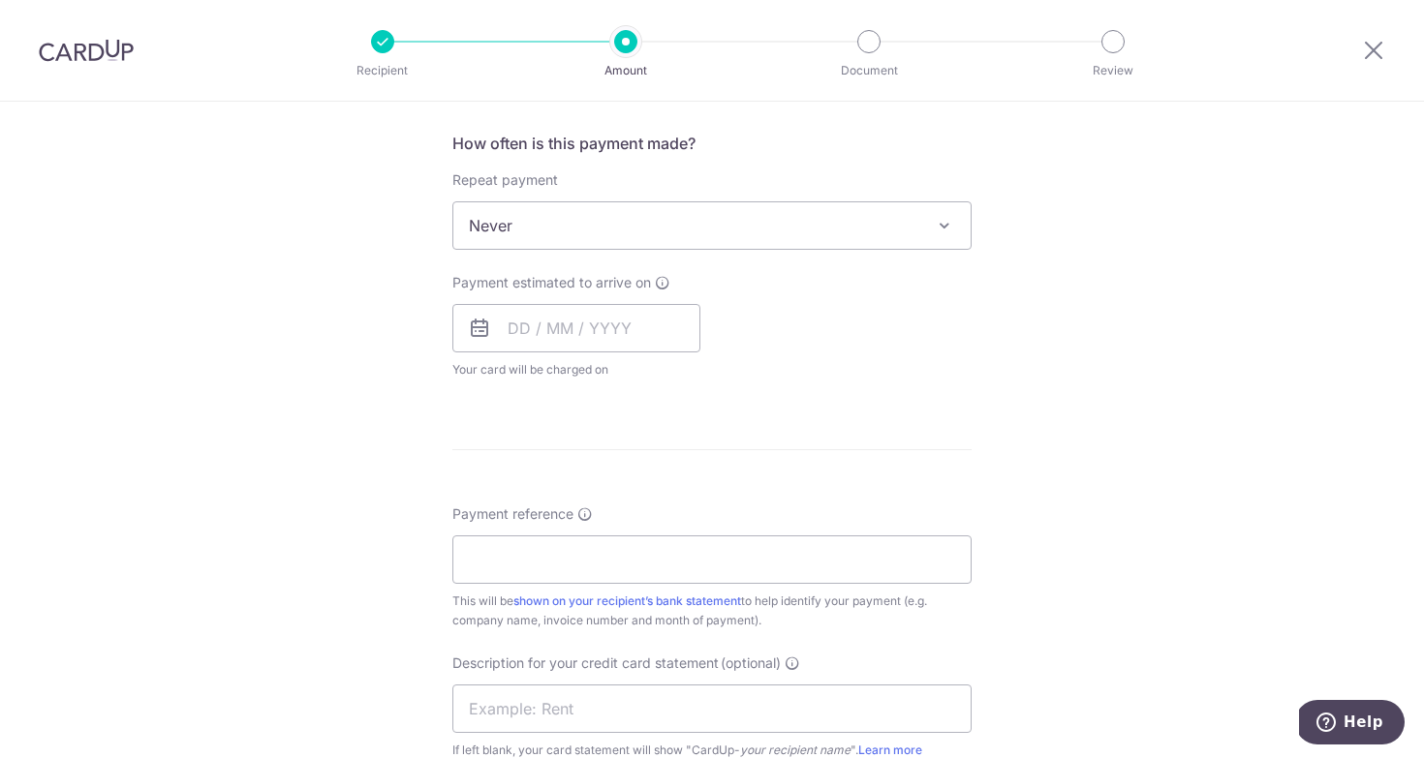
scroll to position [719, 0]
click at [575, 329] on input "text" at bounding box center [576, 329] width 248 height 48
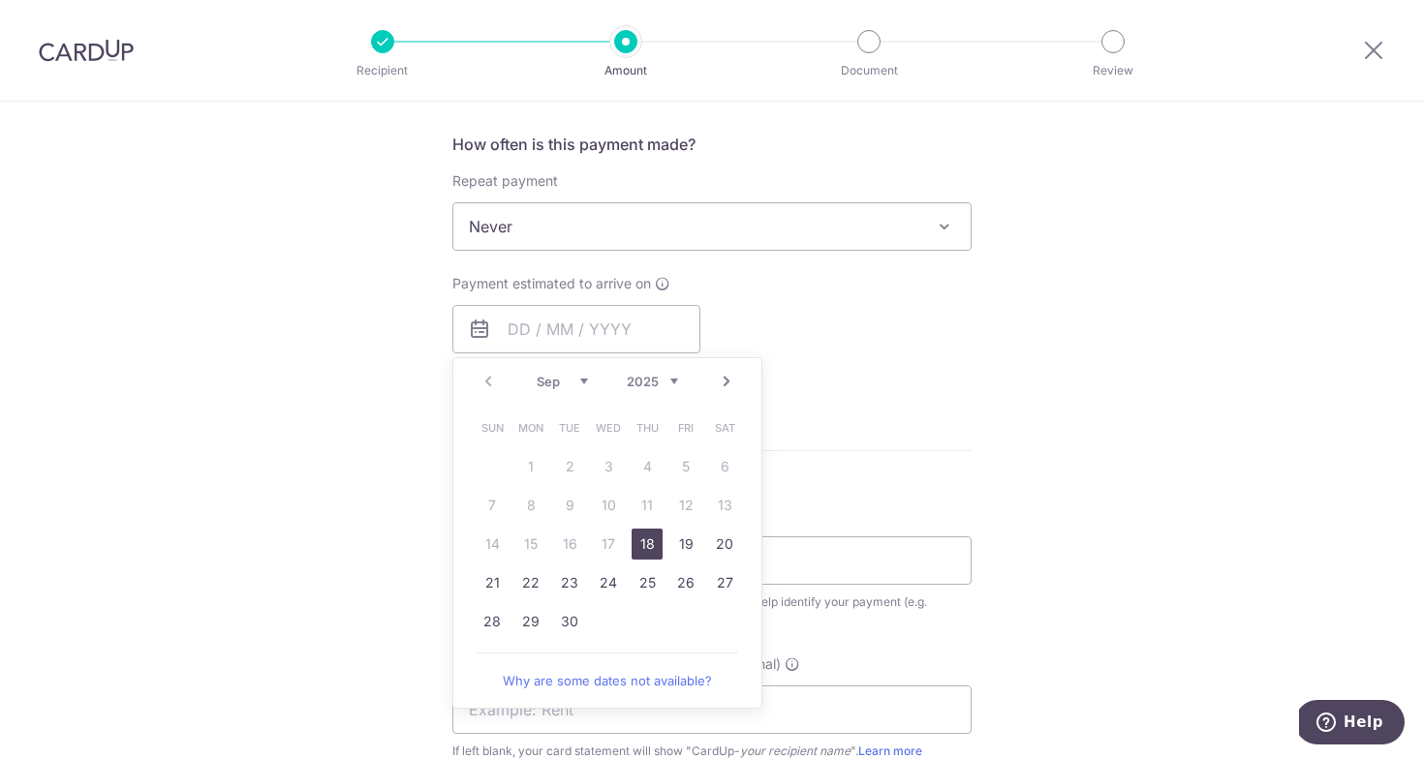
click at [647, 544] on link "18" at bounding box center [646, 544] width 31 height 31
type input "18/09/2025"
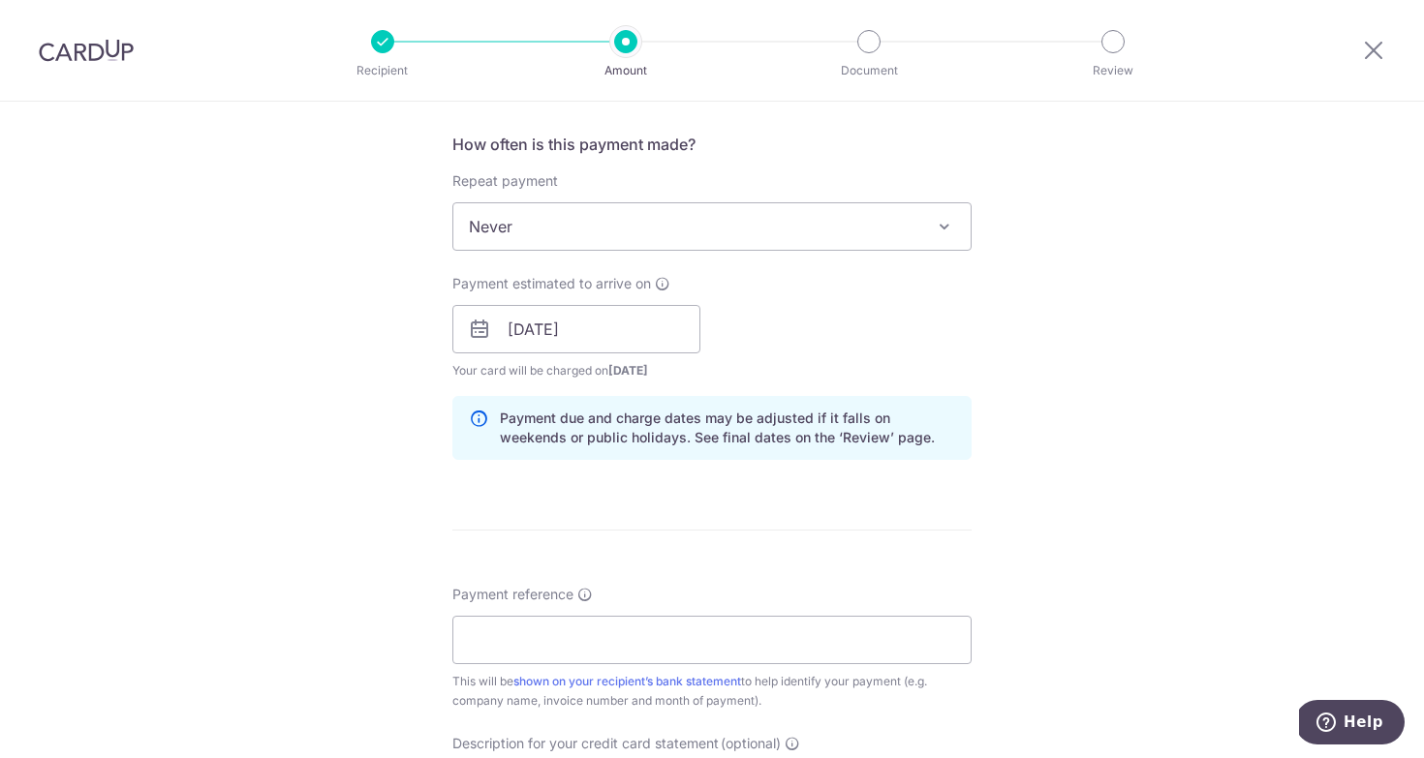
click at [1013, 402] on div "Tell us more about your payment Enter payment amount SGD 2,203.83 2203.83 GST (…" at bounding box center [712, 363] width 1424 height 1961
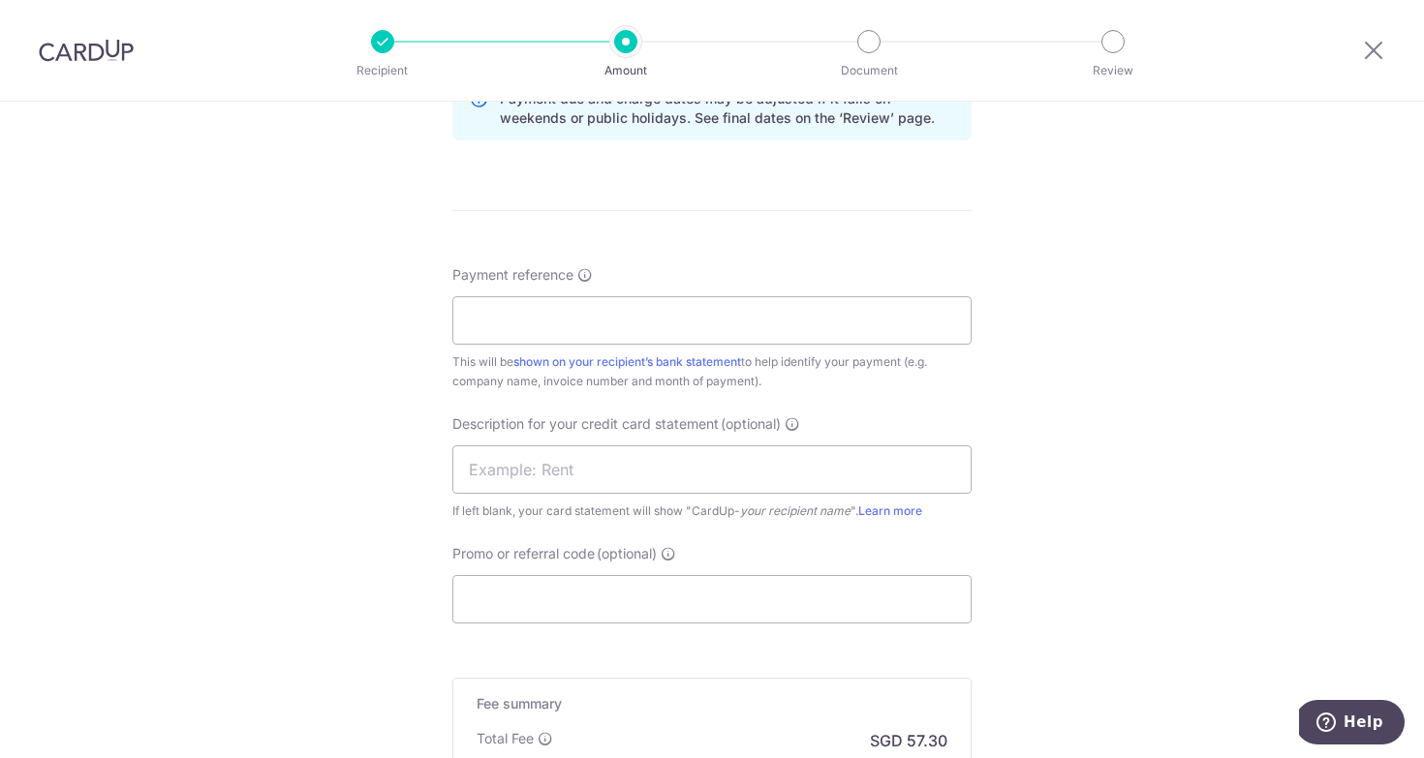
scroll to position [1039, 0]
click at [660, 293] on div "Payment reference This will be shown on your recipient’s bank statement to help…" at bounding box center [711, 327] width 519 height 126
click at [668, 320] on input "Payment reference" at bounding box center [711, 319] width 519 height 48
paste input "INV-0905"
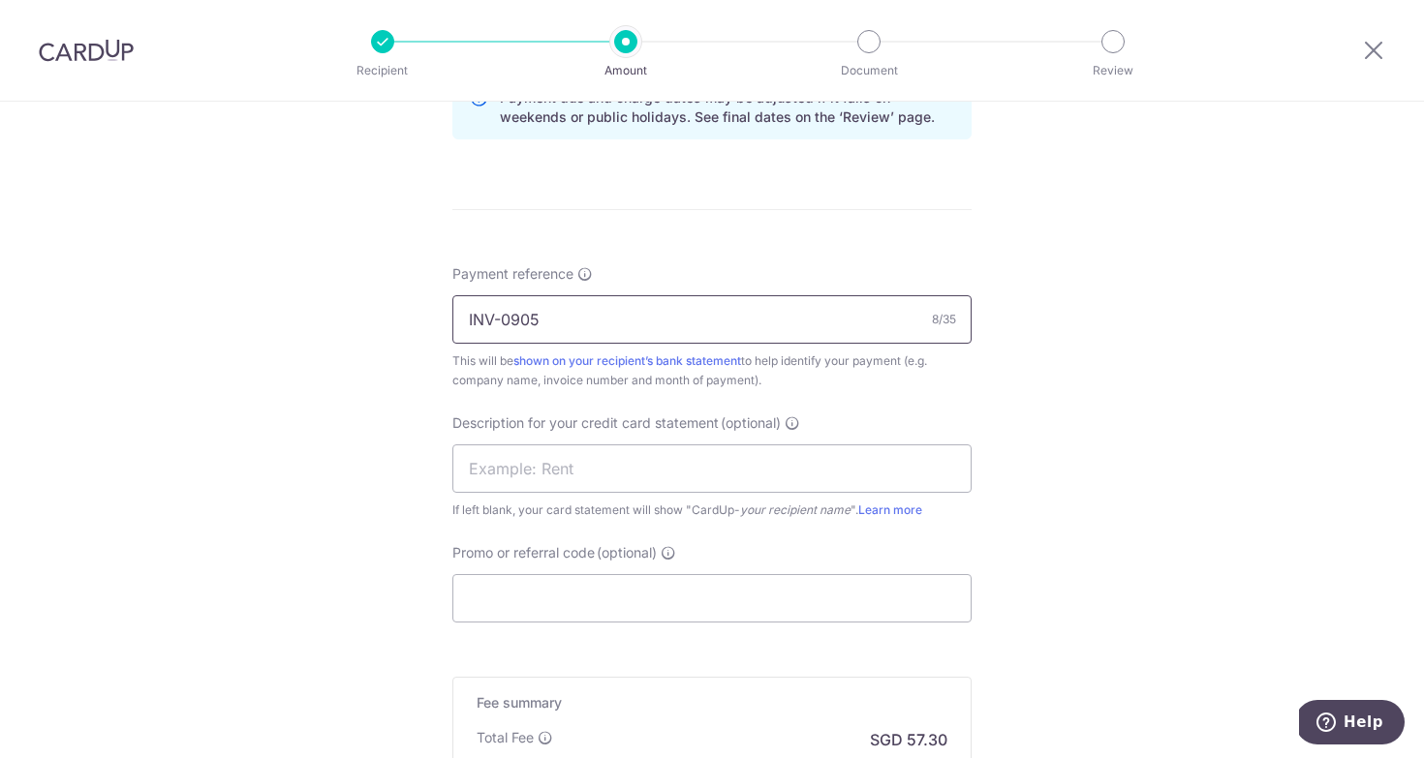
click at [504, 321] on input "INV-0905" at bounding box center [711, 319] width 519 height 48
type input "INV0905"
click at [595, 470] on input "text" at bounding box center [711, 469] width 519 height 48
paste input "INV0905"
type input "INV0905"
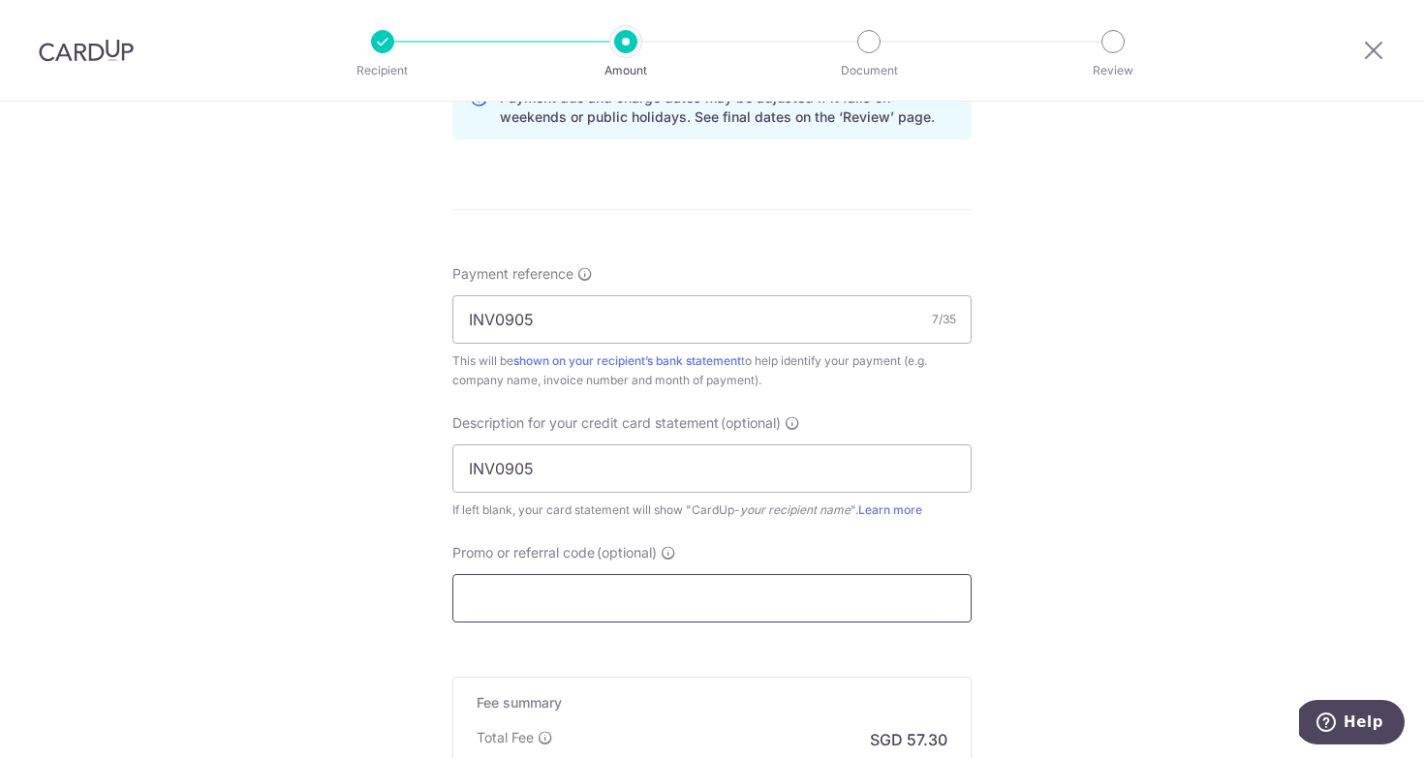
click at [612, 607] on input "Promo or referral code (optional)" at bounding box center [711, 598] width 519 height 48
type input "MSKINNY173"
click at [1076, 528] on div "Tell us more about your payment Enter payment amount SGD 2,203.83 2203.83 GST (…" at bounding box center [712, 43] width 1424 height 1961
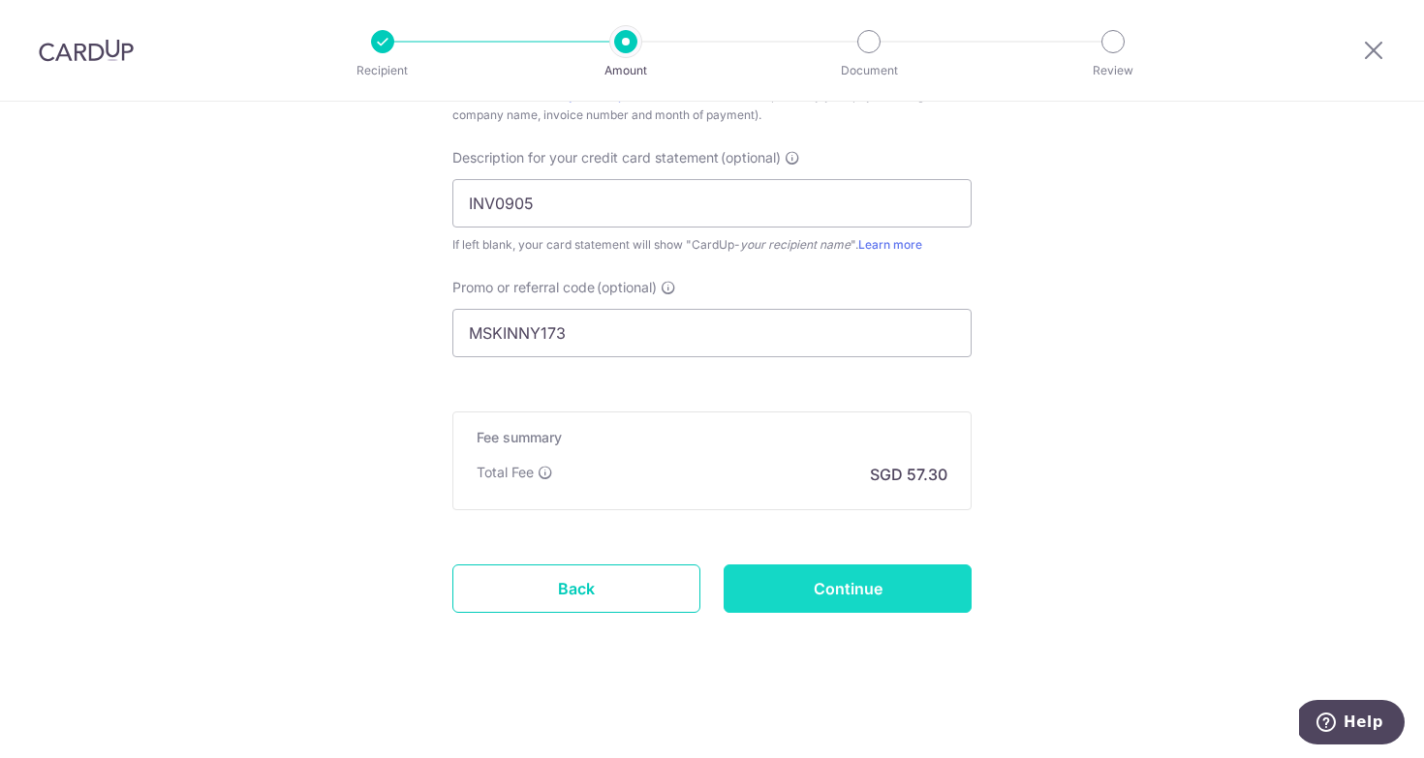
click at [801, 596] on input "Continue" at bounding box center [847, 589] width 248 height 48
type input "Create Schedule"
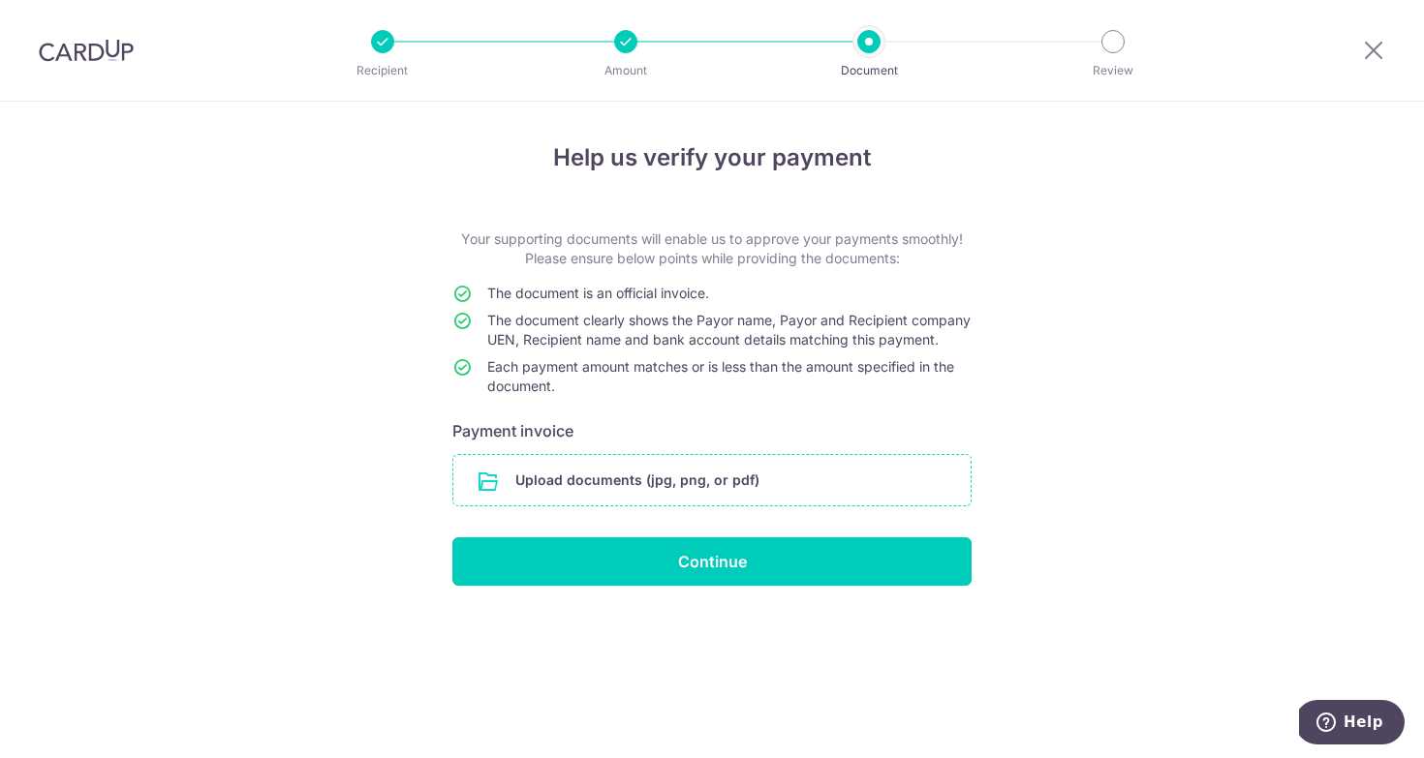
click at [725, 497] on input "file" at bounding box center [711, 480] width 517 height 50
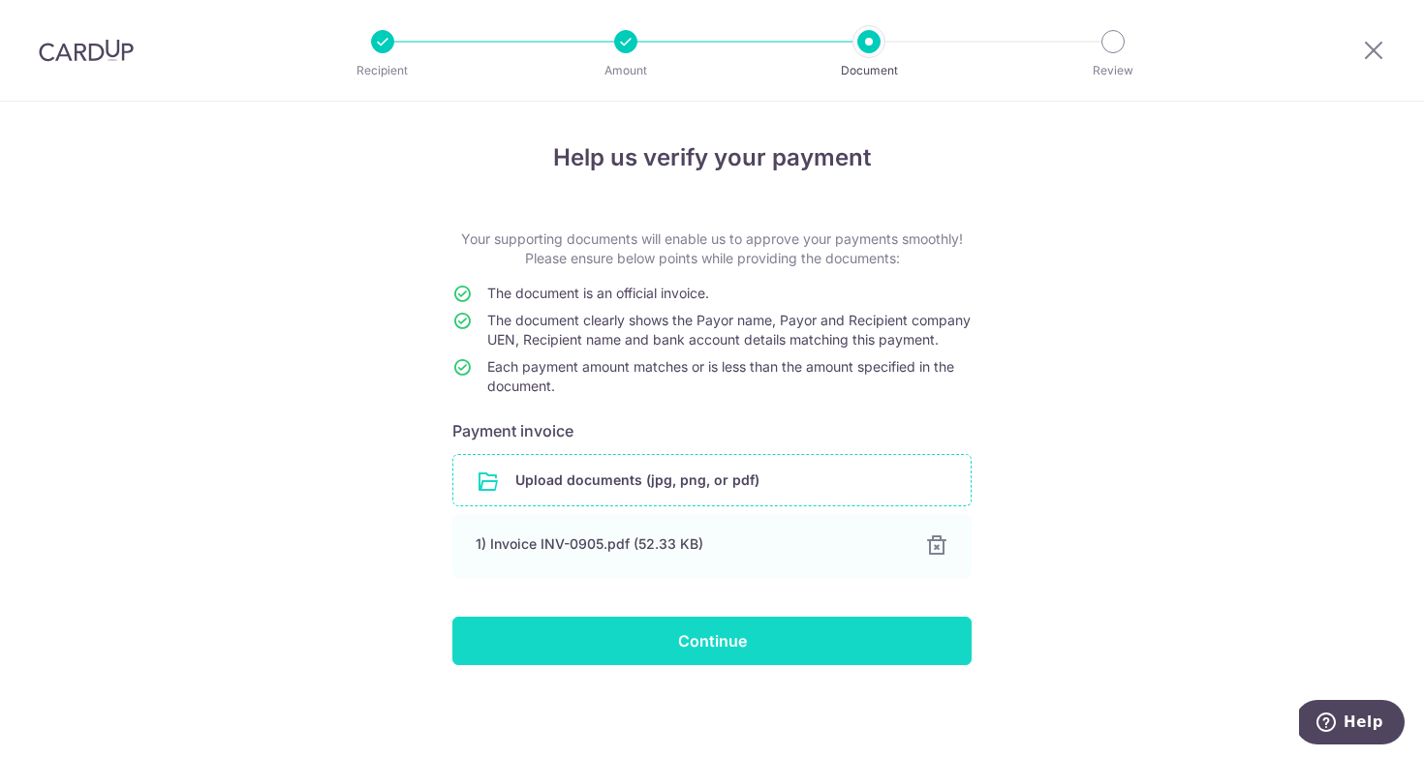
click at [732, 661] on input "Continue" at bounding box center [711, 641] width 519 height 48
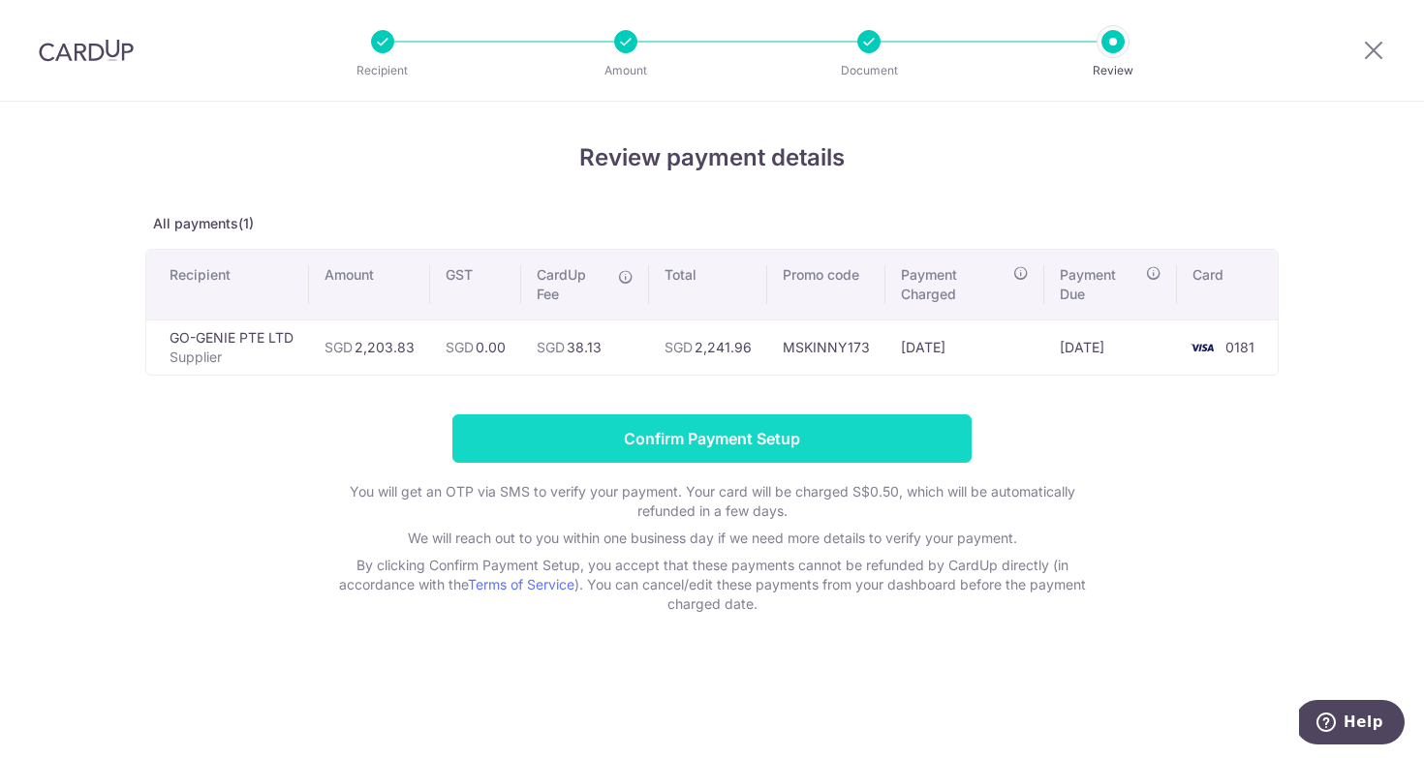
click at [831, 448] on input "Confirm Payment Setup" at bounding box center [711, 438] width 519 height 48
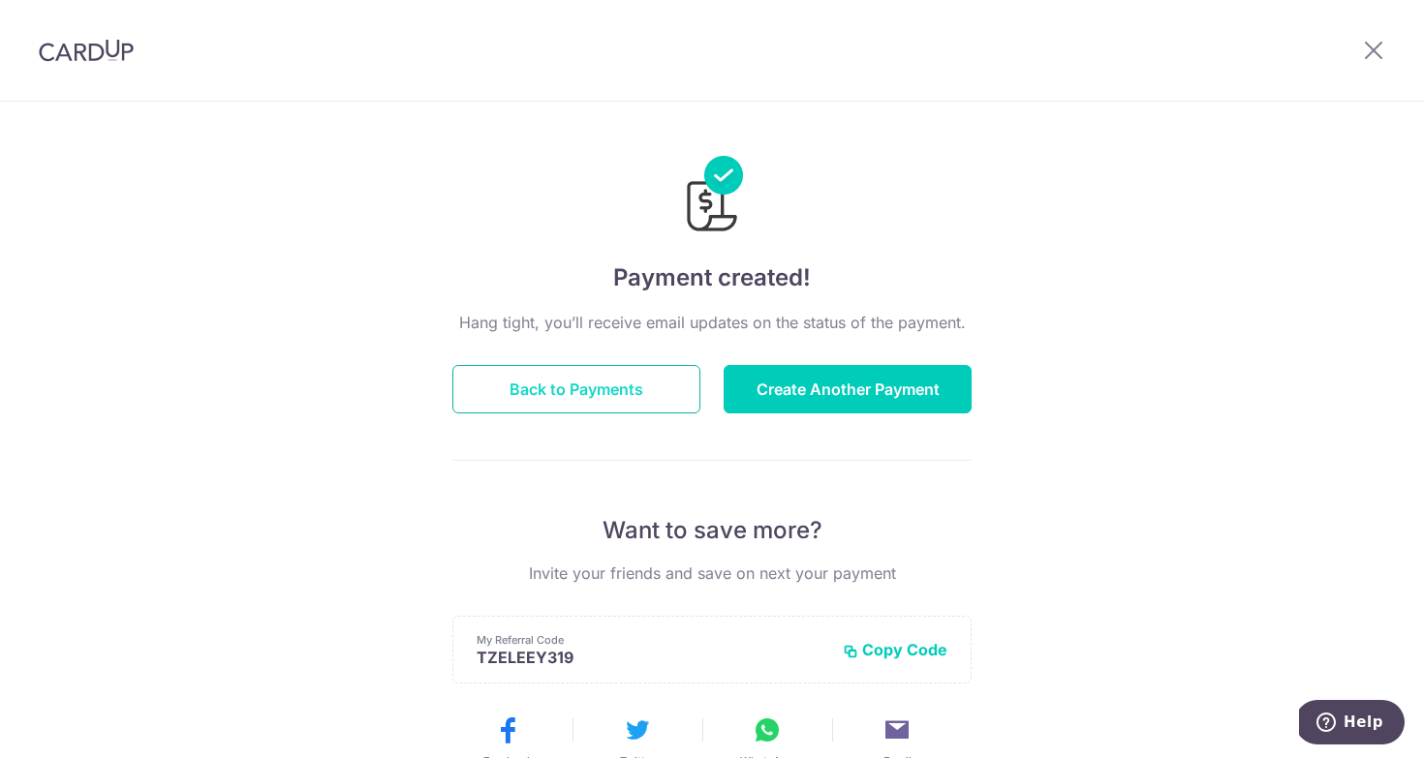
drag, startPoint x: 576, startPoint y: 391, endPoint x: 576, endPoint y: 403, distance: 11.6
click at [576, 403] on button "Back to Payments" at bounding box center [576, 389] width 248 height 48
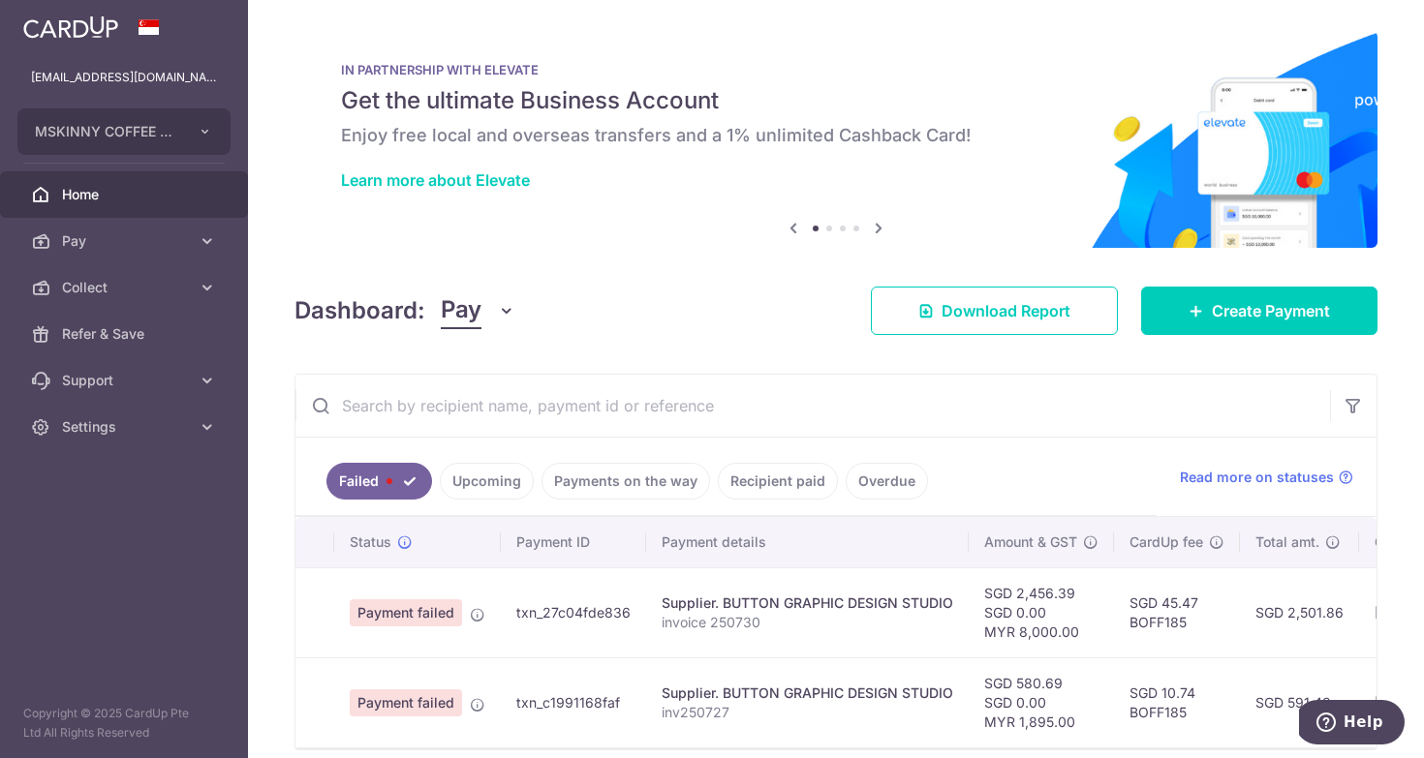
click at [500, 494] on link "Upcoming" at bounding box center [487, 481] width 94 height 37
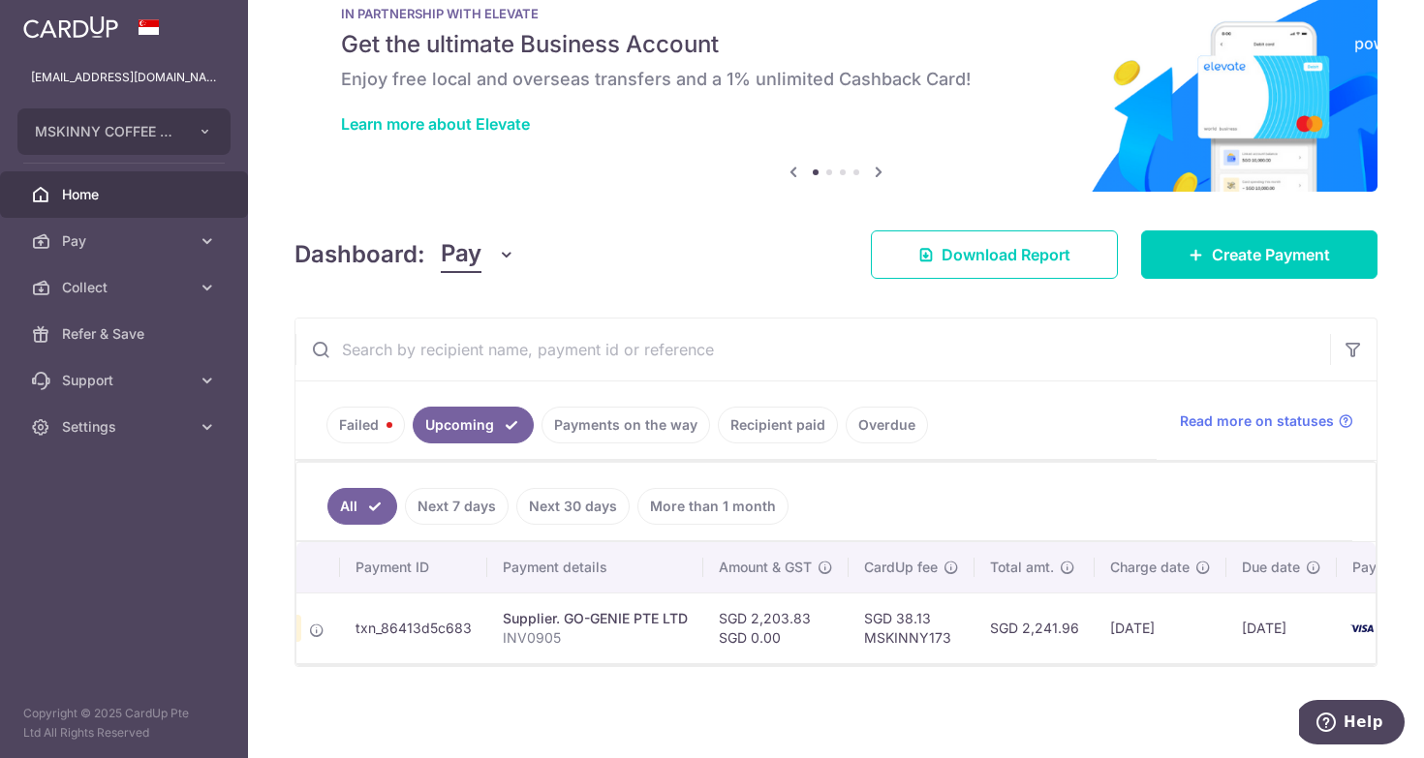
scroll to position [0, 139]
